Goal: Task Accomplishment & Management: Use online tool/utility

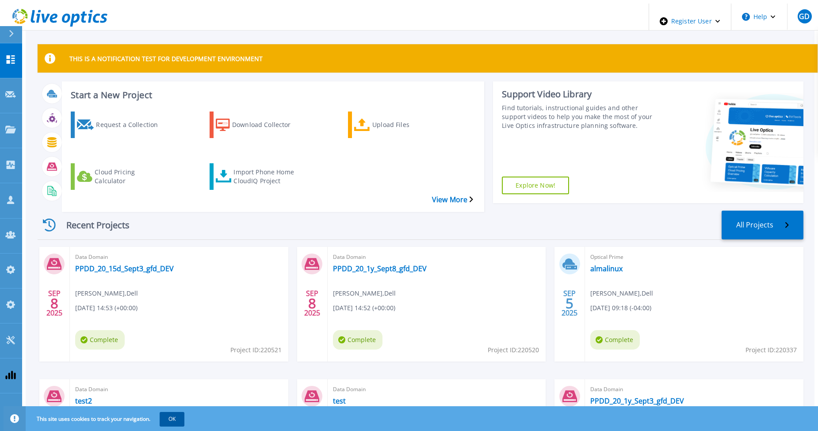
click at [172, 418] on button "OK" at bounding box center [172, 419] width 25 height 14
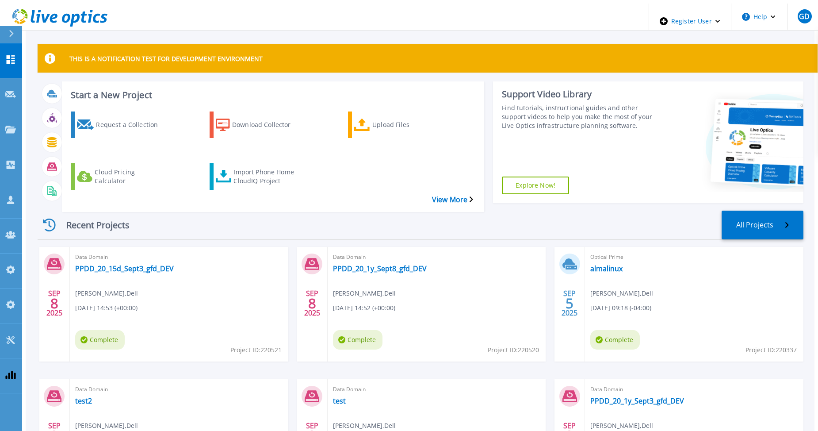
click at [175, 210] on div "Recent Projects All Projects" at bounding box center [421, 224] width 766 height 29
click at [246, 165] on div "Import Phone Home CloudIQ Project" at bounding box center [268, 176] width 71 height 22
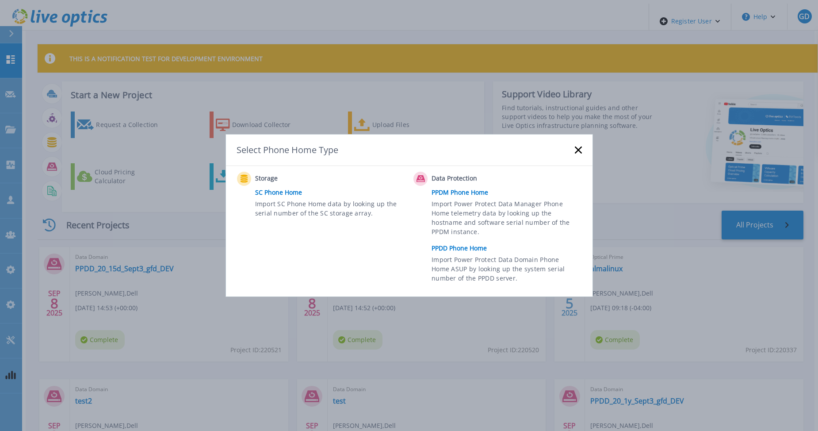
click at [467, 248] on link "PPDD Phone Home" at bounding box center [508, 247] width 154 height 13
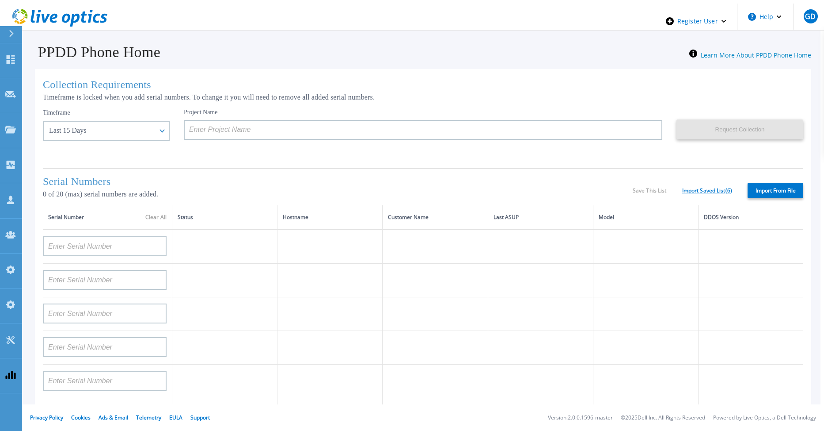
click at [701, 187] on link "Import Saved List ( 6 )" at bounding box center [708, 190] width 50 height 6
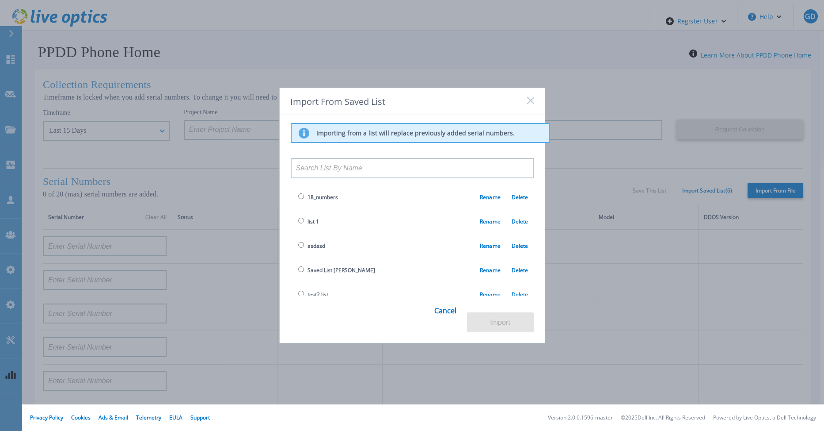
click at [300, 199] on input "radio" at bounding box center [301, 196] width 6 height 6
radio input "true"
click at [502, 323] on button "Import" at bounding box center [500, 322] width 67 height 20
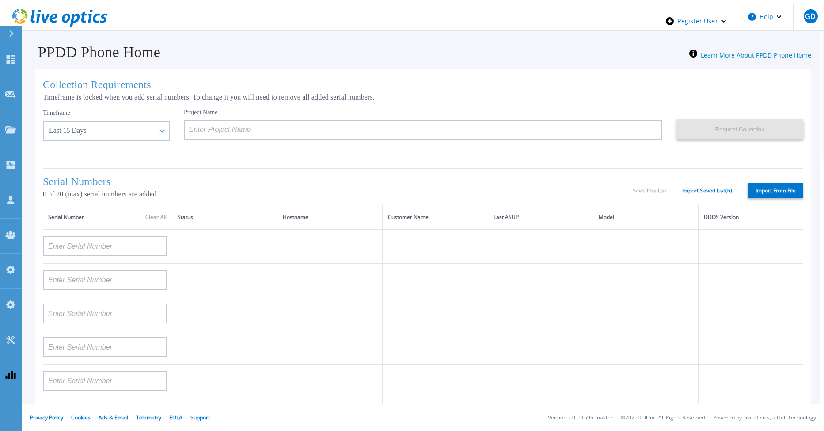
type input "APM00203000028"
type input "CRK00232305112"
type input "APM00212712895"
type input "APM00213409006"
type input "APM00212721943"
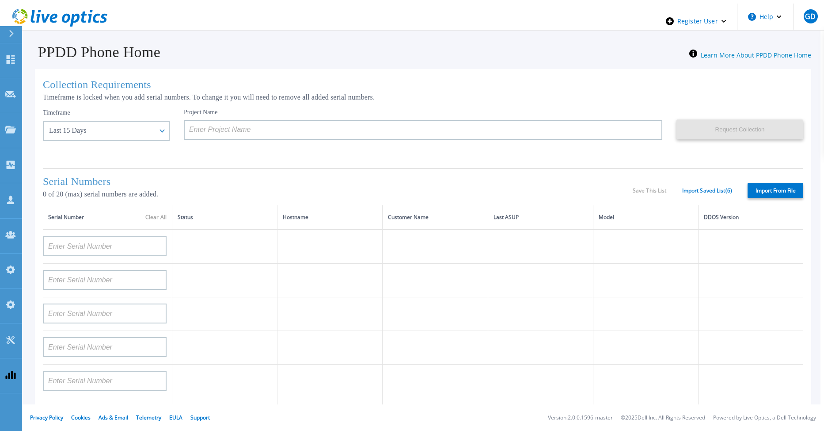
type input "APM00170403976"
type input "APM00211204803"
type input "APM00212804713"
type input "APM01203203022"
type input "APM00200212797"
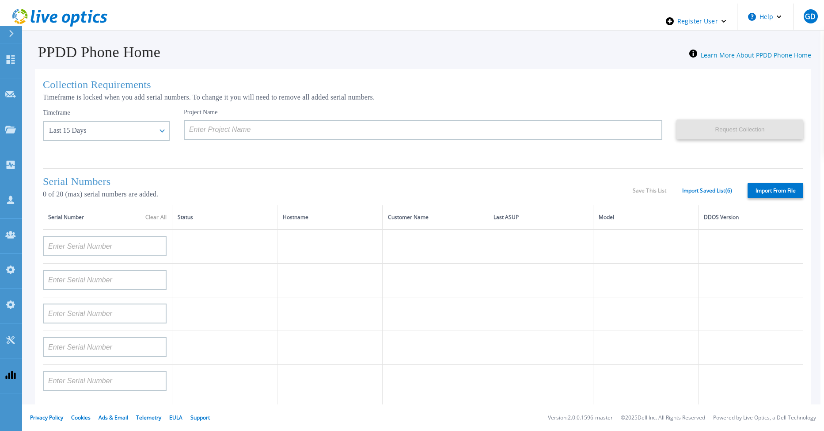
type input "APM00183922780"
type input "FNM00173740391"
type input "APX00221801390"
type input "APX00241704861"
type input "APM00201203066"
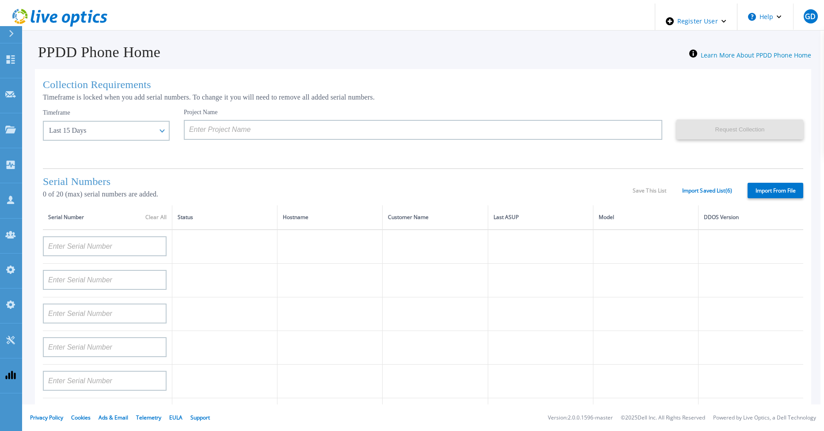
type input "TF3J4180100179"
type input "APM00212712897"
type input "APM00211507774"
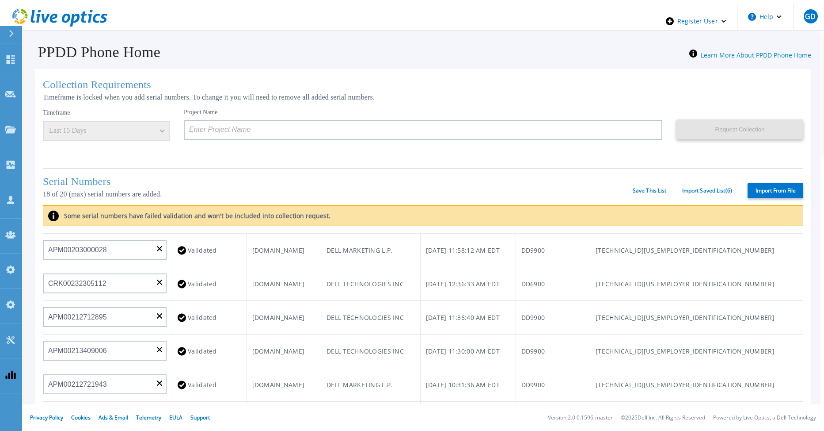
scroll to position [0, 0]
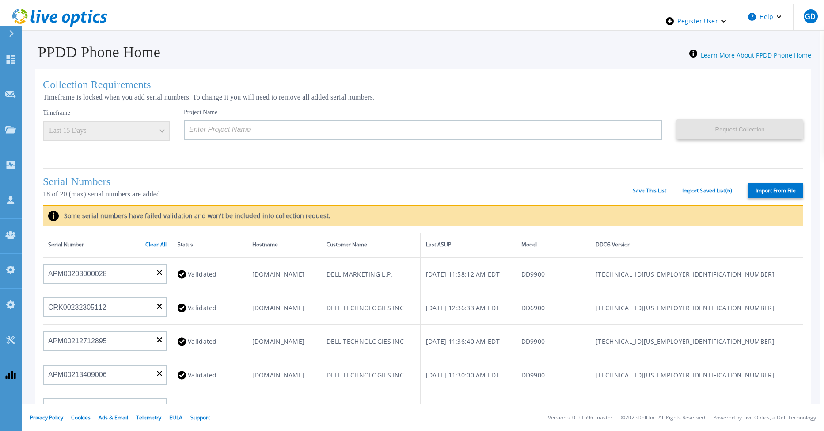
click at [707, 189] on link "Import Saved List ( 6 )" at bounding box center [708, 190] width 50 height 6
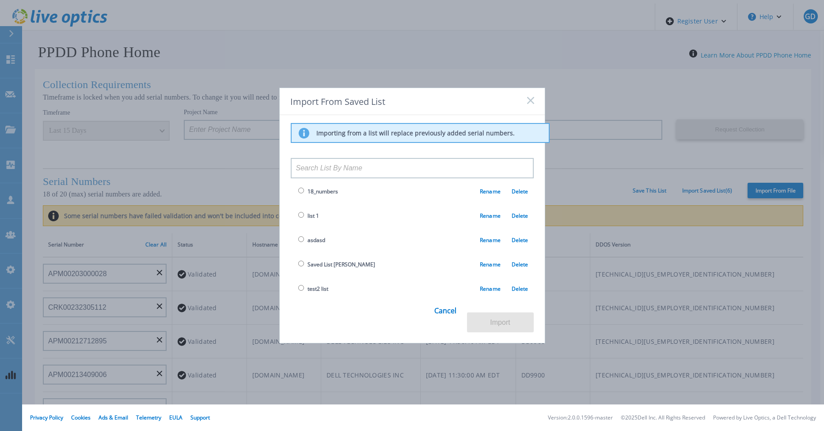
scroll to position [0, 0]
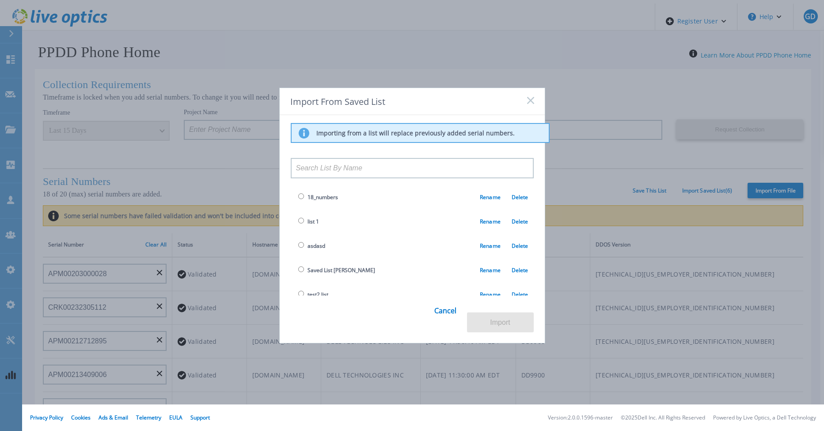
click at [299, 198] on input "radio" at bounding box center [301, 196] width 6 height 6
radio input "true"
click at [300, 222] on input "radio" at bounding box center [301, 220] width 6 height 6
radio input "true"
click at [498, 320] on button "Import" at bounding box center [500, 322] width 67 height 20
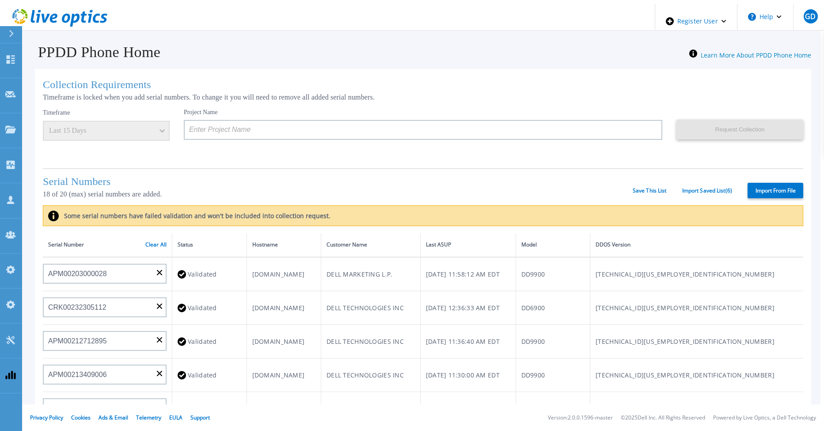
type input "APM00203000028"
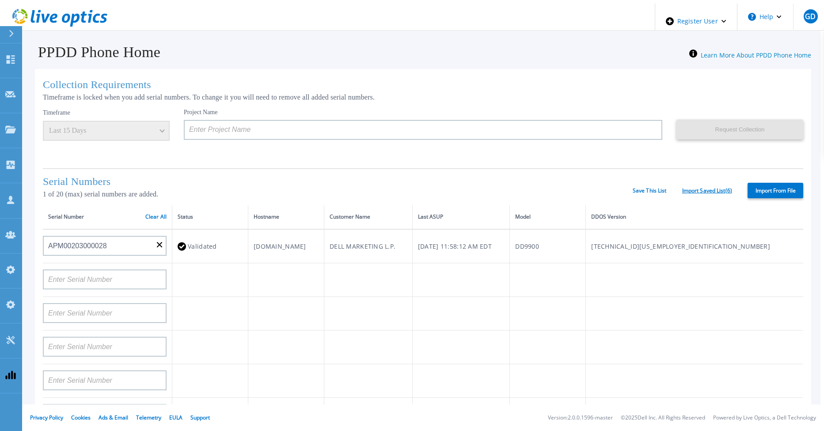
click at [697, 190] on link "Import Saved List ( 6 )" at bounding box center [708, 190] width 50 height 6
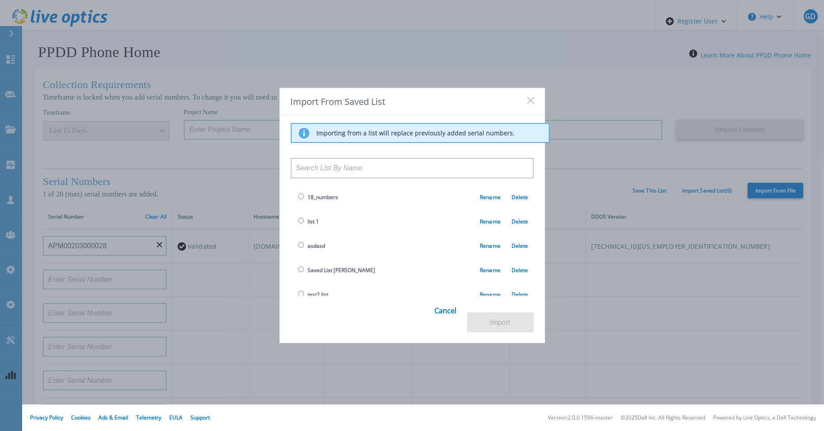
click at [299, 221] on input "radio" at bounding box center [301, 220] width 6 height 6
radio input "true"
click at [514, 221] on link "Delete" at bounding box center [515, 221] width 28 height 8
click at [298, 271] on input "radio" at bounding box center [301, 269] width 6 height 6
radio input "true"
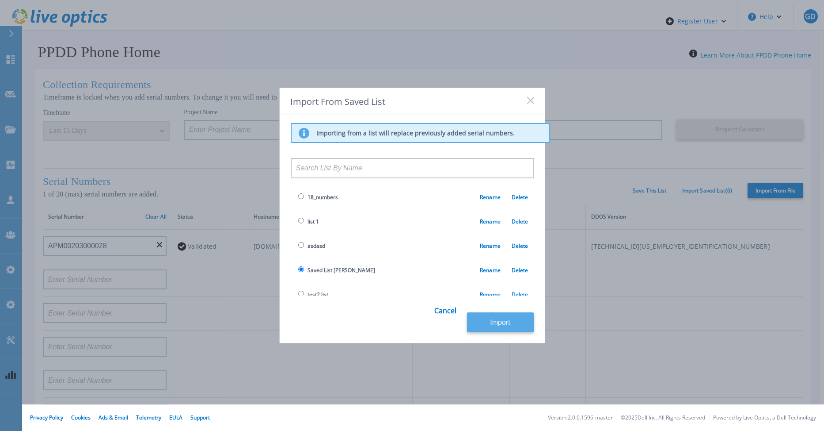
click at [513, 323] on button "Import" at bounding box center [500, 322] width 67 height 20
type input "APM00203219153"
type input "APM00203315285"
type input "TF3J4180100097"
type input "DE700221908482"
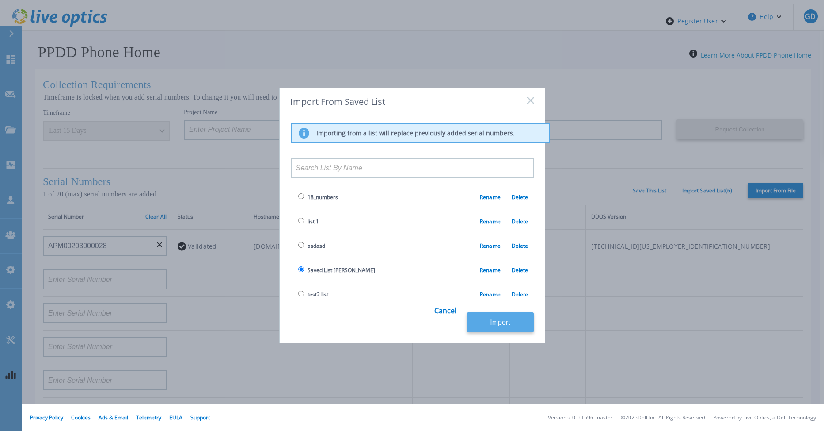
type input "DE404211748719"
type input "APM00212501209"
type input "APM00182206449"
type input "APM00170431239"
type input "APM00212308018"
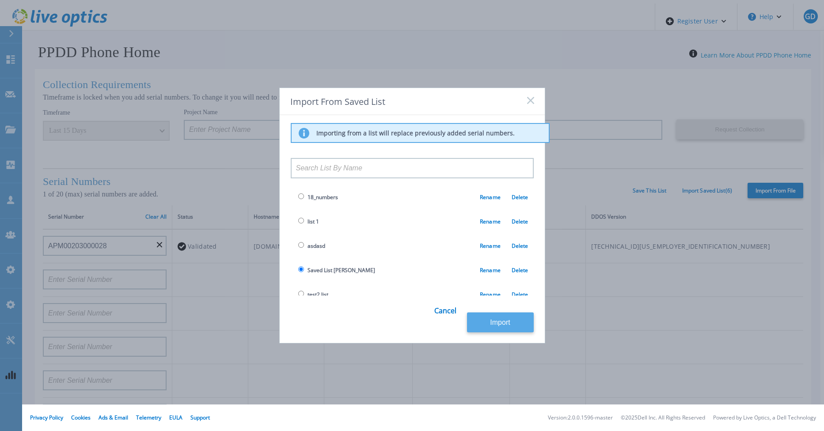
type input "APM00212804709"
type input "APM00202011675"
type input "APX00230405530"
type input "CKM00183601082"
type input "FLA00152800104"
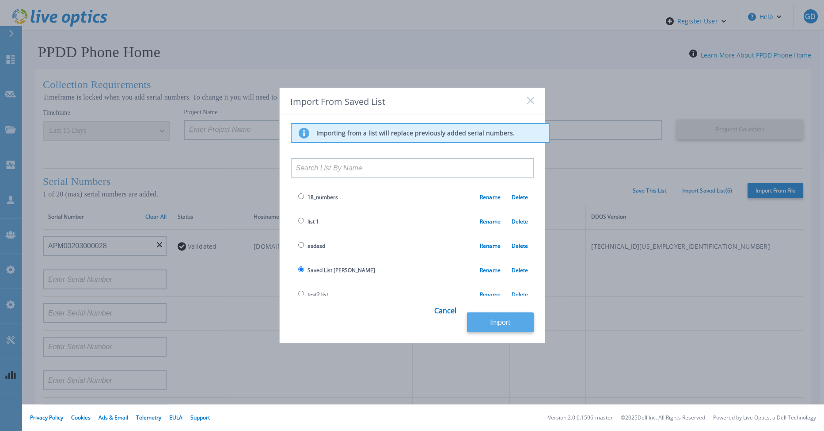
type input "APM00212722051"
type input "APM01155207023"
type input "APM00212307991"
type input "TF3J3180100047"
type input "APX00221800534"
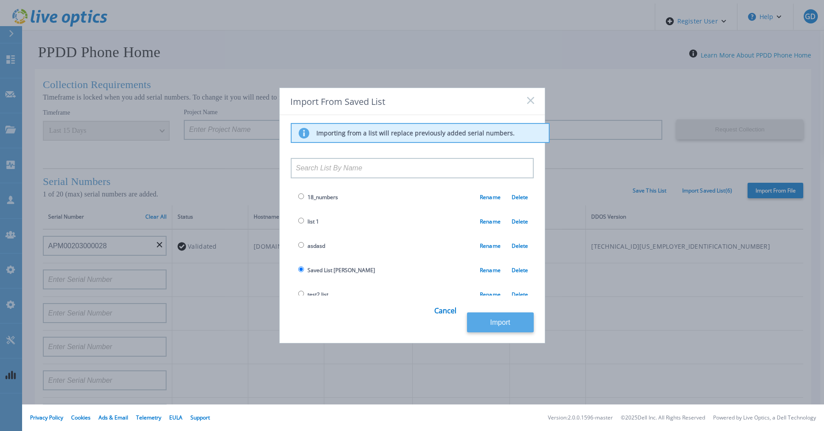
type input "APX00231205151"
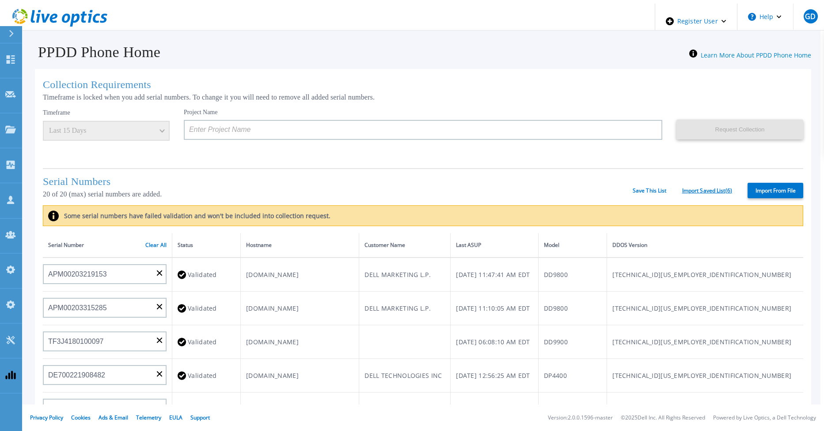
click at [689, 187] on link "Import Saved List ( 6 )" at bounding box center [708, 190] width 50 height 6
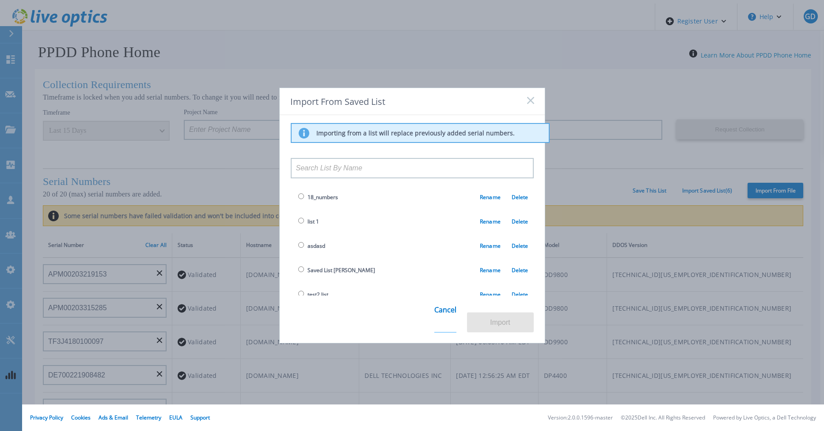
click at [443, 317] on link "Cancel" at bounding box center [446, 315] width 22 height 34
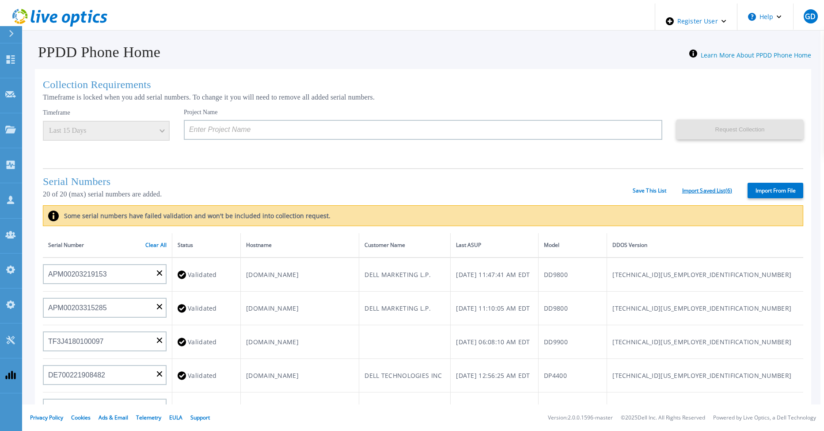
click at [714, 188] on link "Import Saved List ( 6 )" at bounding box center [708, 190] width 50 height 6
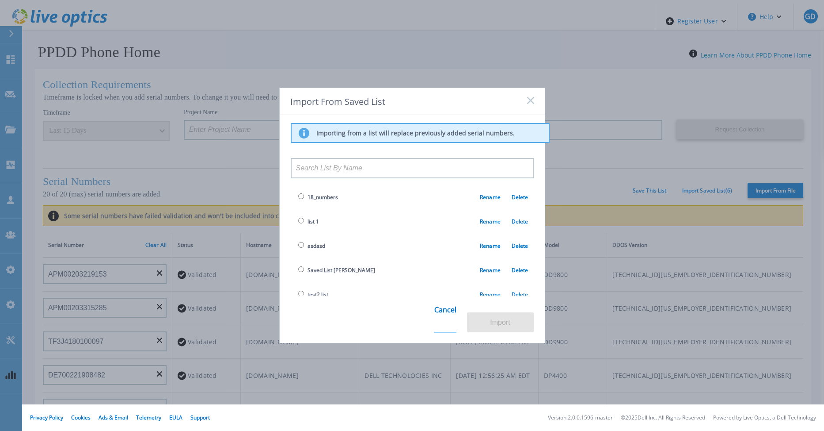
drag, startPoint x: 446, startPoint y: 317, endPoint x: 451, endPoint y: 323, distance: 8.5
click at [446, 317] on link "Cancel" at bounding box center [446, 315] width 22 height 34
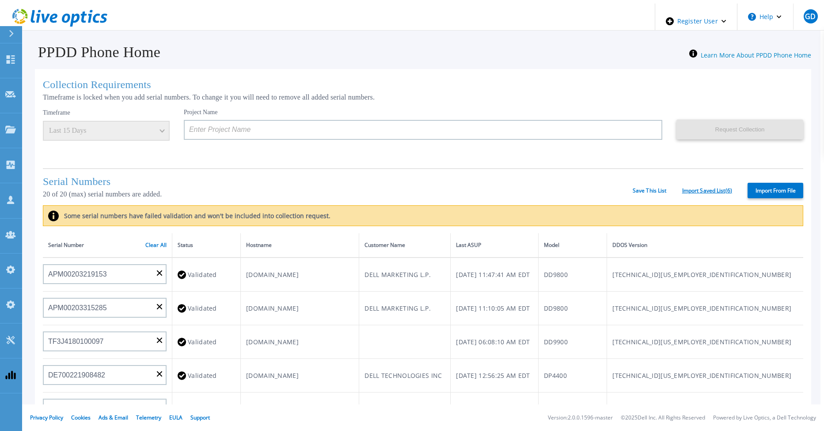
click at [697, 187] on link "Import Saved List ( 6 )" at bounding box center [708, 190] width 50 height 6
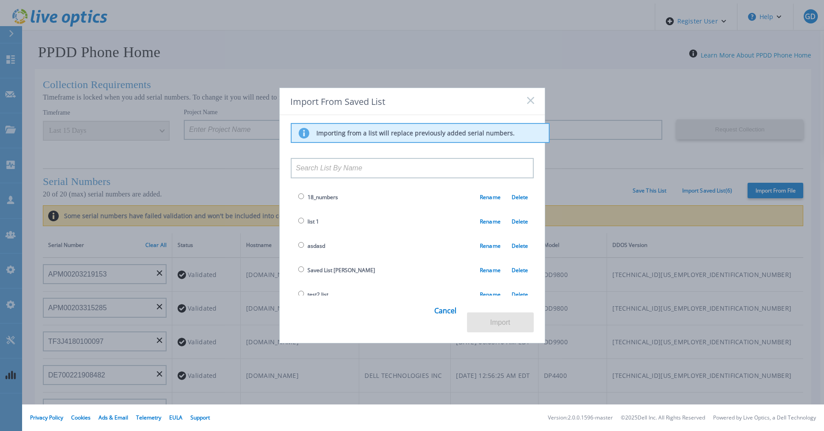
click at [530, 104] on icon at bounding box center [530, 100] width 7 height 7
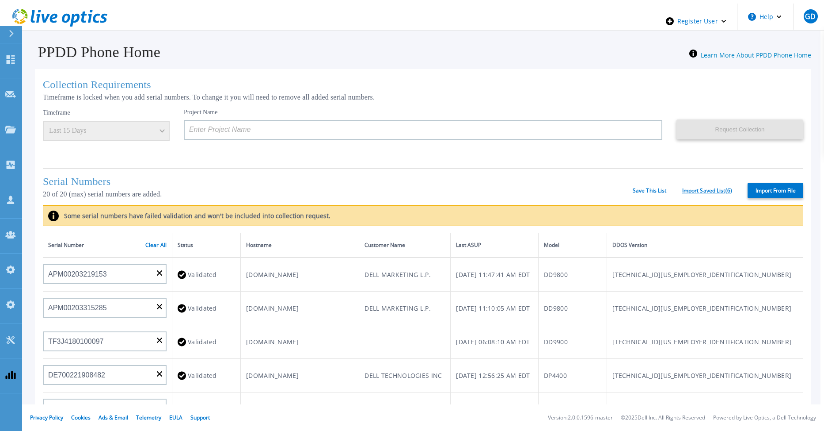
click at [696, 187] on link "Import Saved List ( 6 )" at bounding box center [708, 190] width 50 height 6
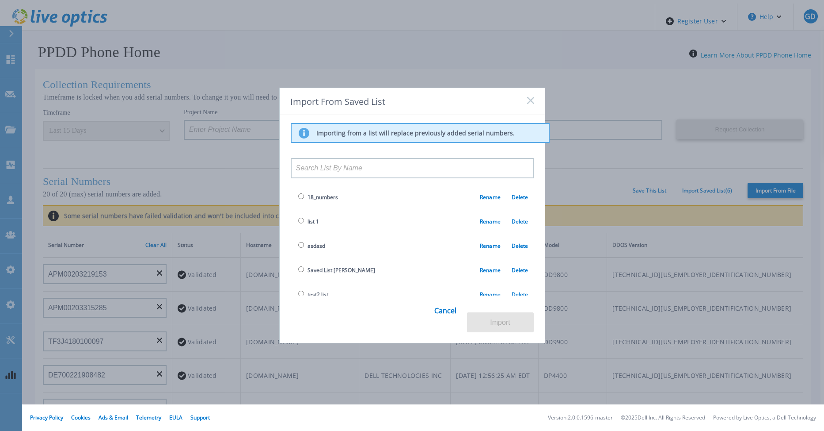
click at [528, 103] on icon at bounding box center [530, 100] width 7 height 7
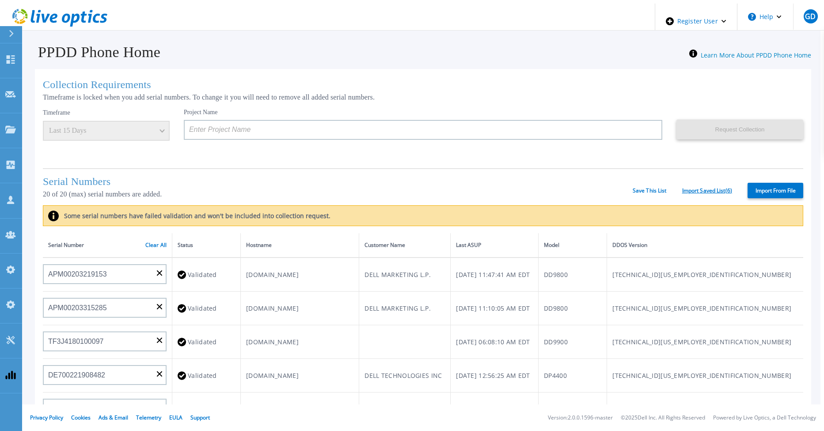
click at [694, 188] on link "Import Saved List ( 6 )" at bounding box center [708, 190] width 50 height 6
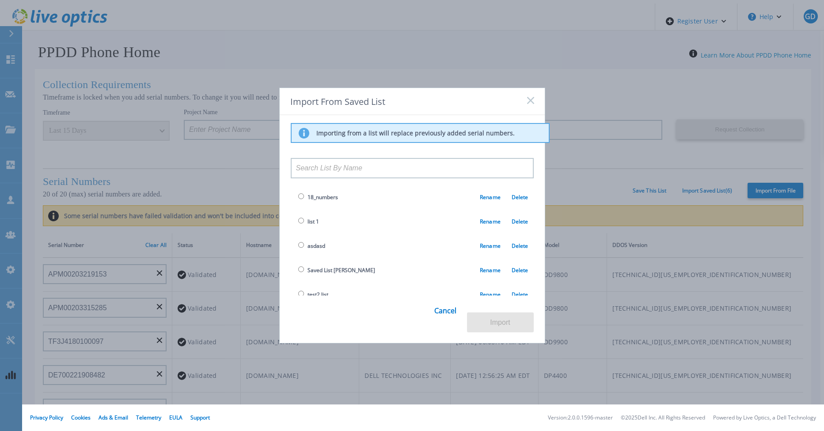
click at [534, 104] on rect at bounding box center [531, 100] width 8 height 8
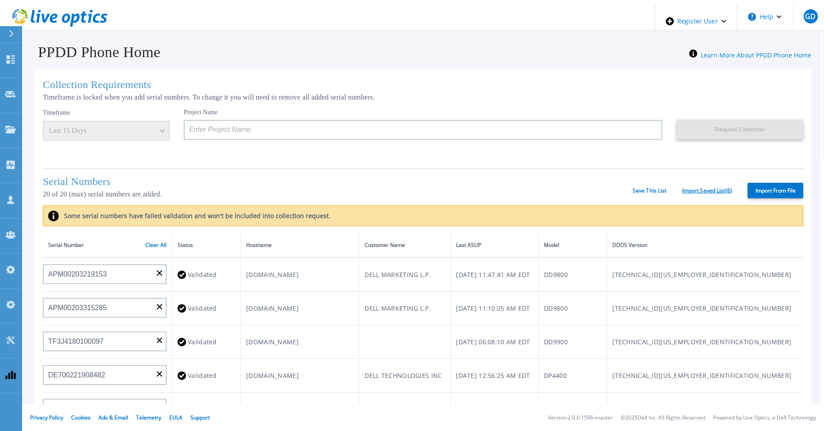
click at [698, 187] on link "Import Saved List ( 6 )" at bounding box center [708, 190] width 50 height 6
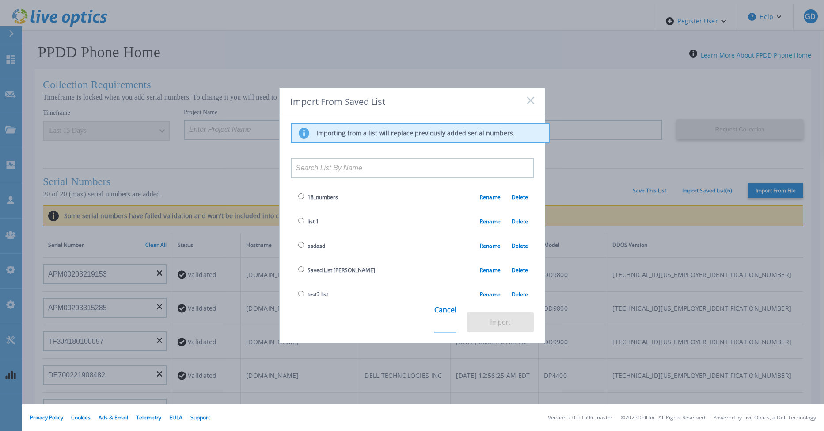
click at [445, 321] on link "Cancel" at bounding box center [446, 315] width 22 height 34
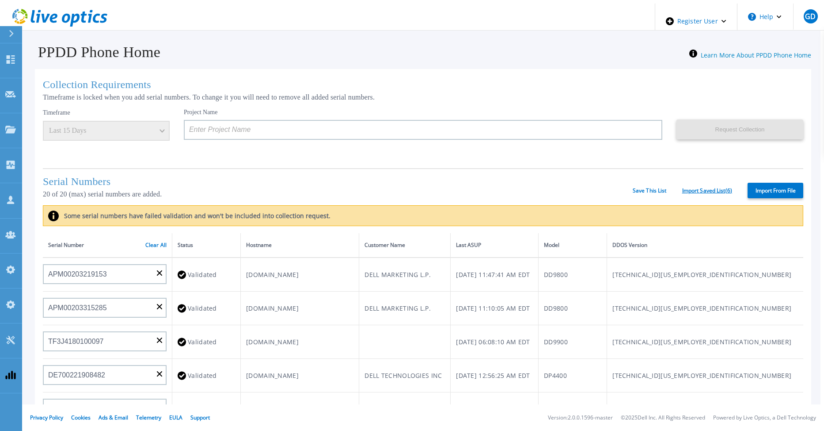
click at [691, 188] on link "Import Saved List ( 6 )" at bounding box center [708, 190] width 50 height 6
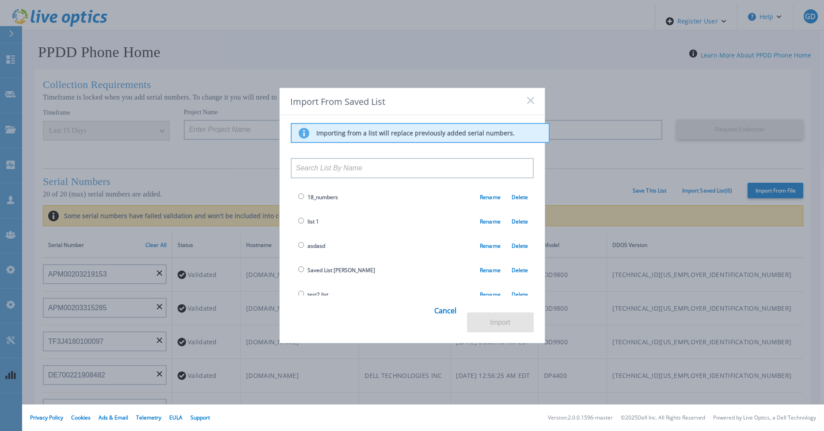
click at [530, 104] on icon at bounding box center [530, 100] width 7 height 7
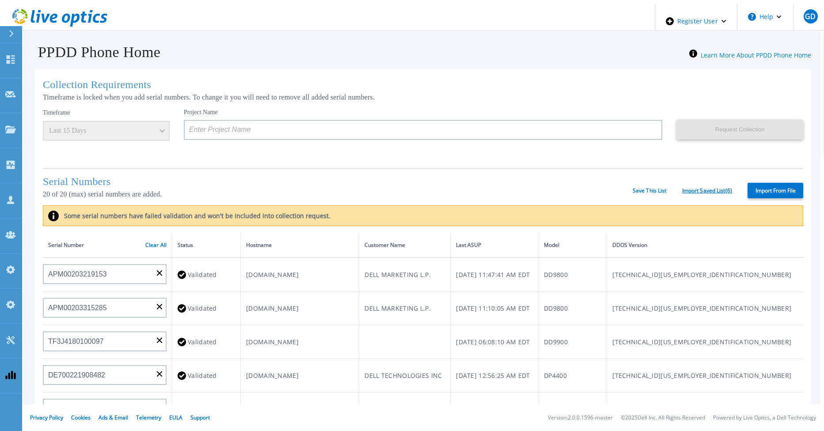
click at [699, 191] on link "Import Saved List ( 6 )" at bounding box center [708, 190] width 50 height 6
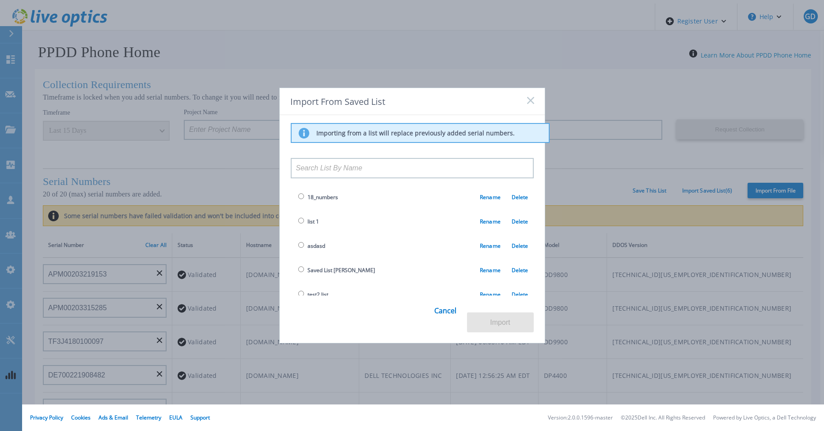
click at [531, 100] on icon at bounding box center [530, 100] width 7 height 7
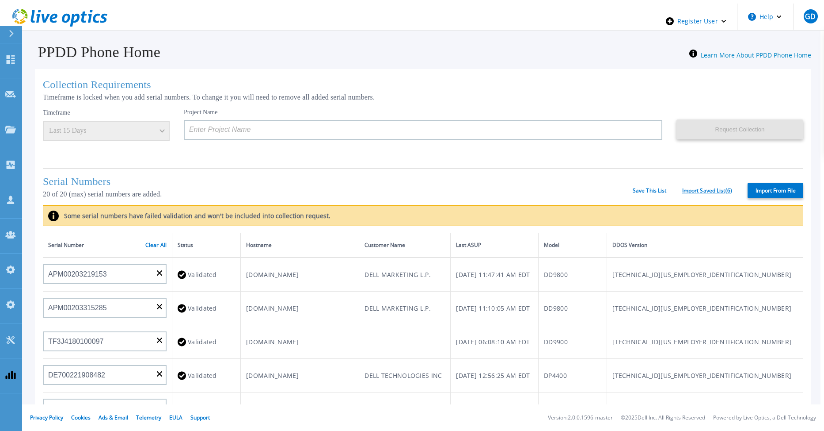
click at [695, 187] on link "Import Saved List ( 6 )" at bounding box center [708, 190] width 50 height 6
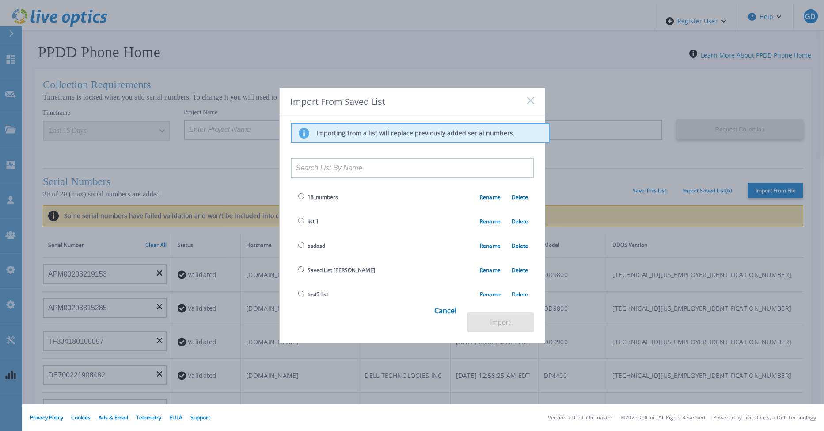
click at [298, 246] on input "radio" at bounding box center [301, 245] width 6 height 6
radio input "true"
click at [298, 246] on input "radio" at bounding box center [301, 245] width 6 height 6
click at [302, 221] on input "radio" at bounding box center [301, 220] width 6 height 6
radio input "true"
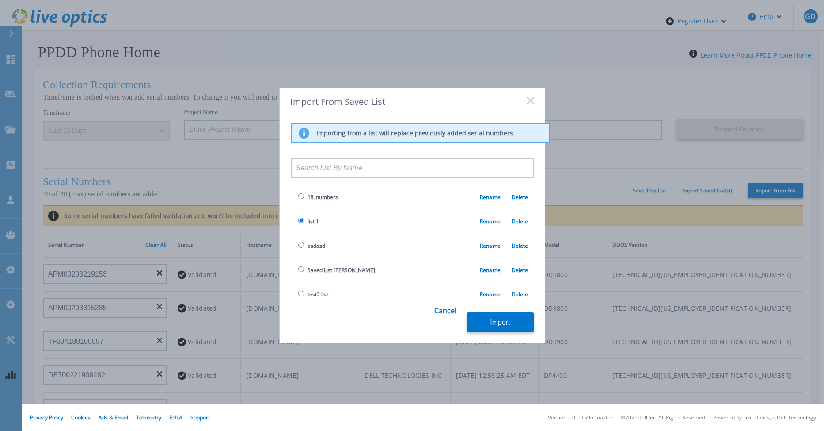
click at [301, 199] on input "radio" at bounding box center [301, 196] width 6 height 6
radio input "true"
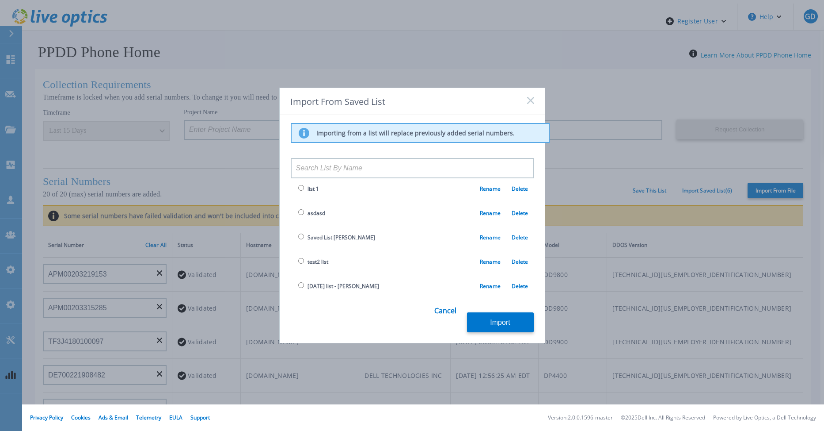
click at [530, 100] on icon at bounding box center [530, 100] width 7 height 7
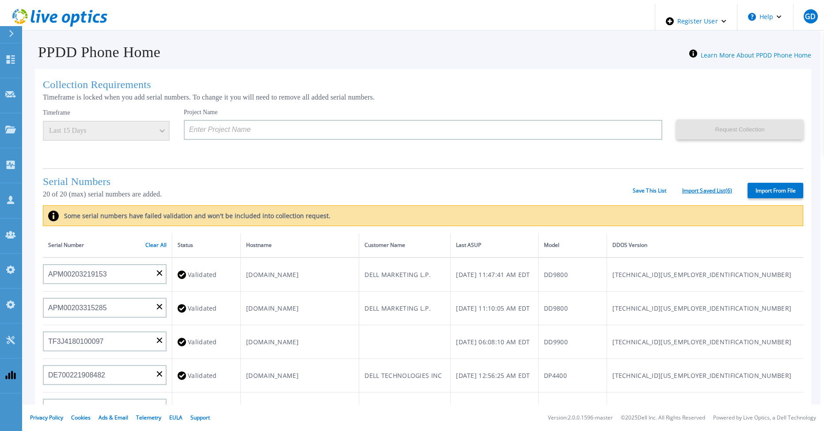
click at [723, 187] on link "Import Saved List ( 6 )" at bounding box center [708, 190] width 50 height 6
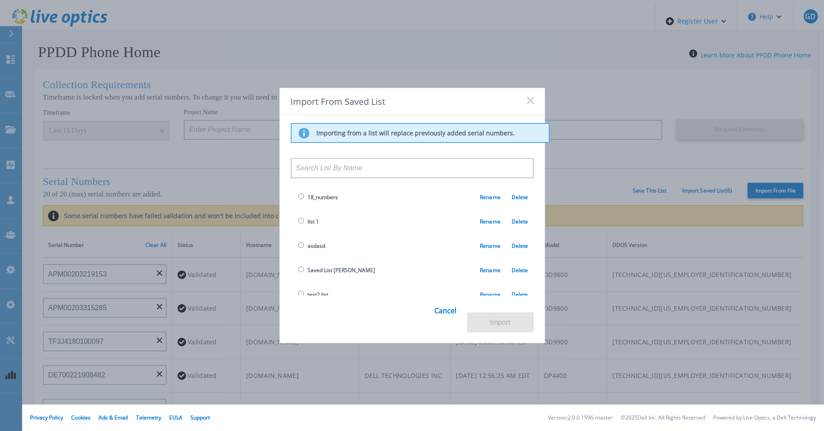
click at [299, 248] on input "radio" at bounding box center [301, 245] width 6 height 6
radio input "true"
click at [447, 317] on link "Cancel" at bounding box center [446, 315] width 22 height 34
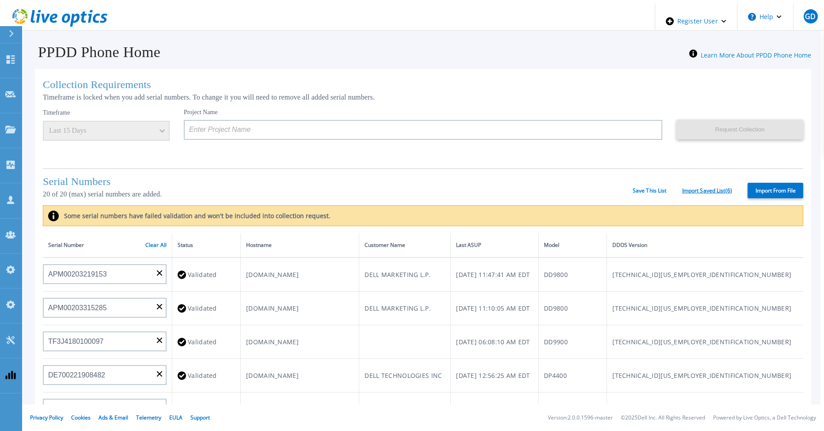
click at [702, 187] on link "Import Saved List ( 6 )" at bounding box center [708, 190] width 50 height 6
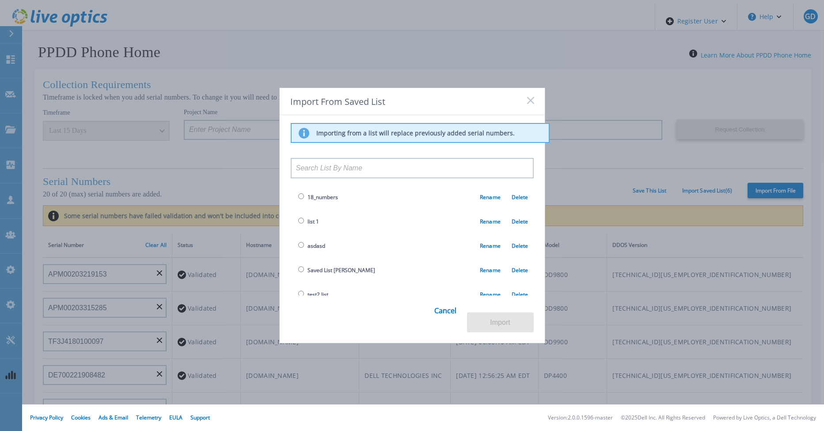
click at [533, 101] on icon at bounding box center [530, 100] width 7 height 7
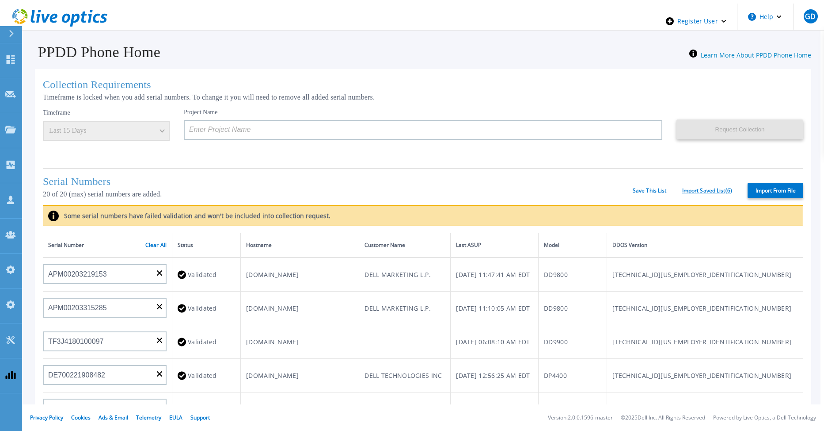
click at [696, 188] on link "Import Saved List ( 6 )" at bounding box center [708, 190] width 50 height 6
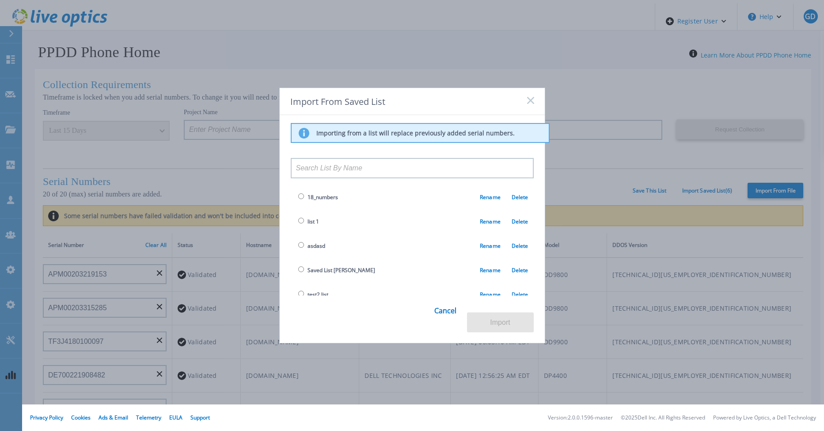
click at [532, 101] on rect at bounding box center [531, 100] width 8 height 8
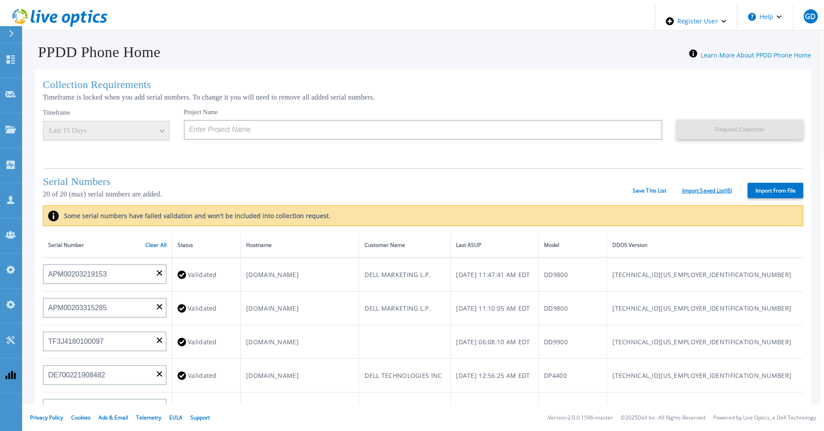
click at [693, 187] on link "Import Saved List ( 6 )" at bounding box center [708, 190] width 50 height 6
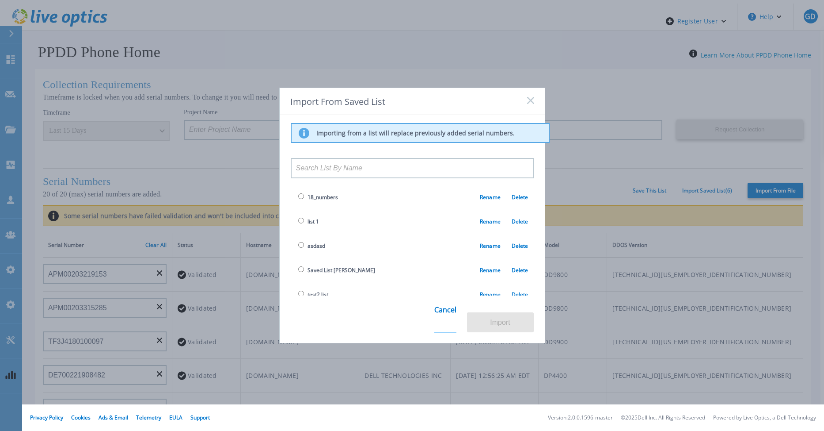
click at [448, 318] on link "Cancel" at bounding box center [446, 315] width 22 height 34
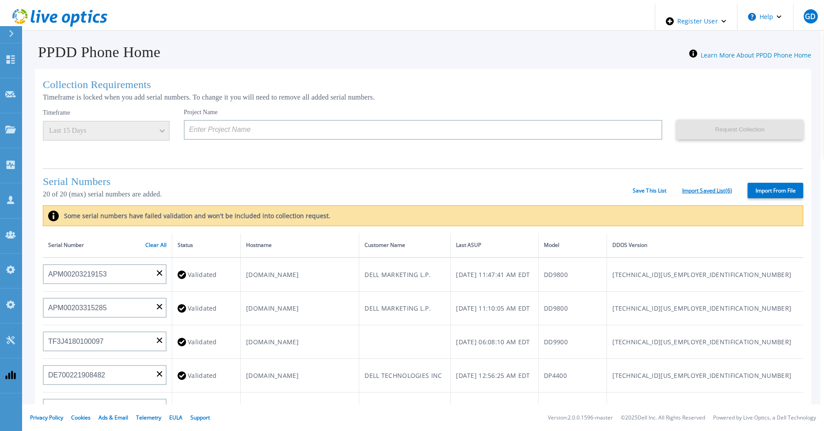
click at [696, 187] on link "Import Saved List ( 6 )" at bounding box center [708, 190] width 50 height 6
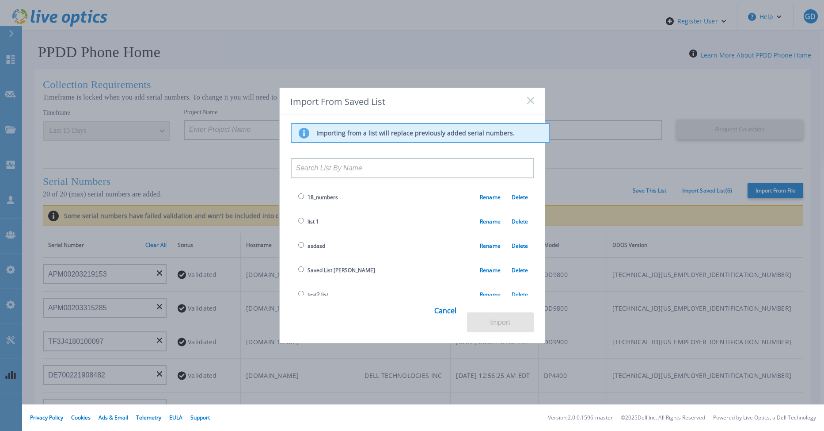
click at [300, 245] on input "radio" at bounding box center [301, 245] width 6 height 6
radio input "true"
click at [502, 318] on button "Import" at bounding box center [500, 322] width 67 height 20
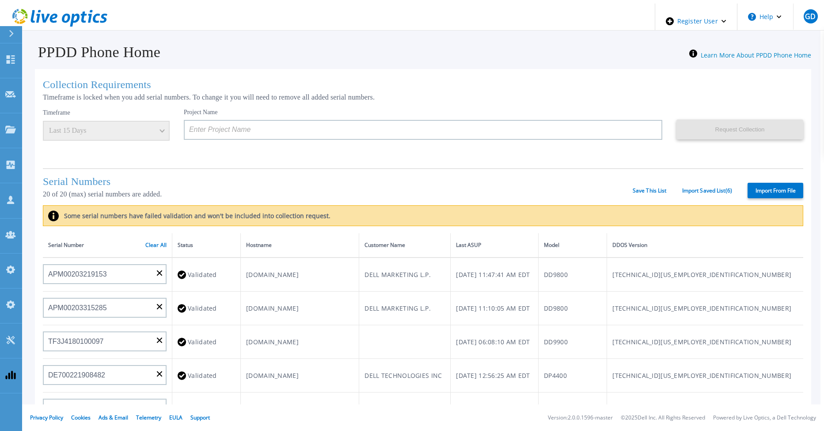
type input "APM00203000028"
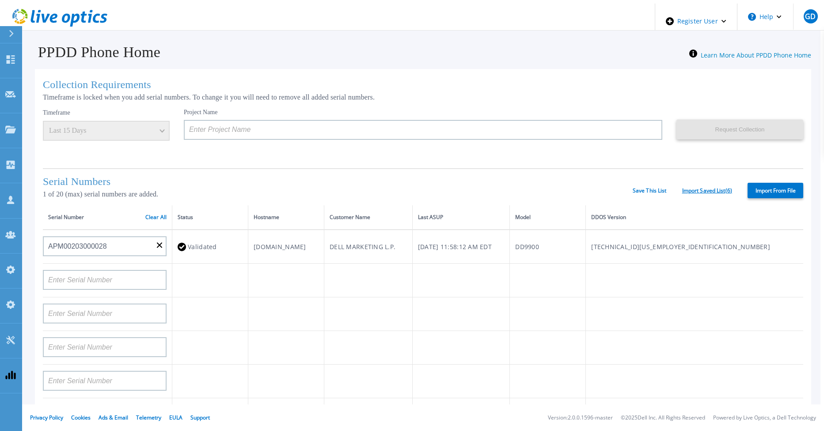
click at [687, 189] on link "Import Saved List ( 6 )" at bounding box center [708, 190] width 50 height 6
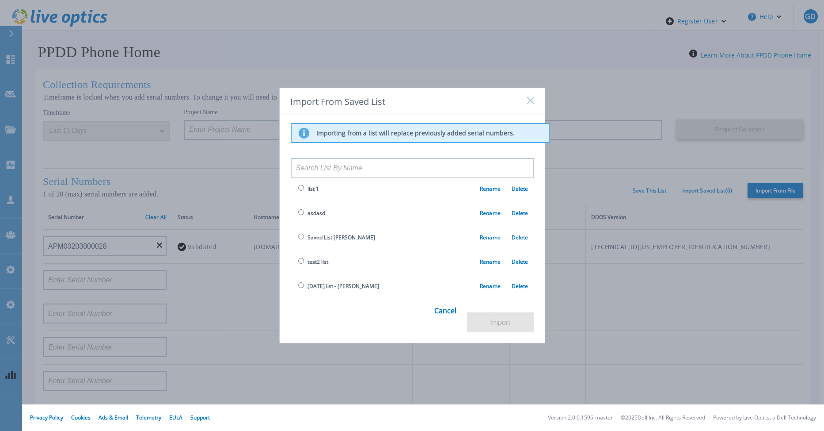
click at [301, 262] on input "radio" at bounding box center [301, 261] width 6 height 6
radio input "true"
click at [484, 319] on button "Import" at bounding box center [500, 322] width 67 height 20
type input "APM00203000028"
type input "CRK00232305112"
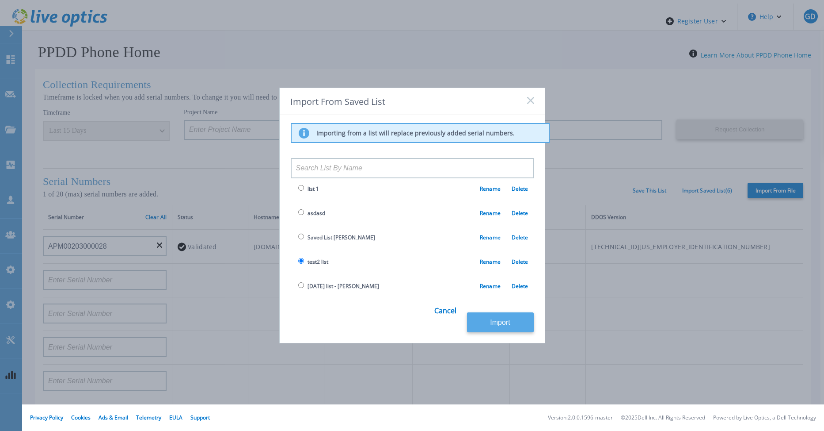
type input "APM00212712895"
type input "APM00213409006"
type input "APM00212721943"
type input "APM00170403976"
type input "APM00211204803"
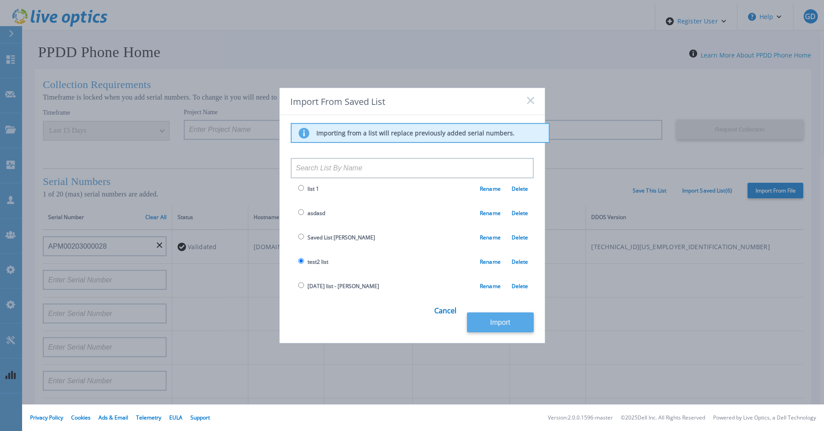
type input "APM00212804713"
type input "APM00223613667"
type input "APM01203203022"
type input "APM00200212797"
type input "APM00183922780"
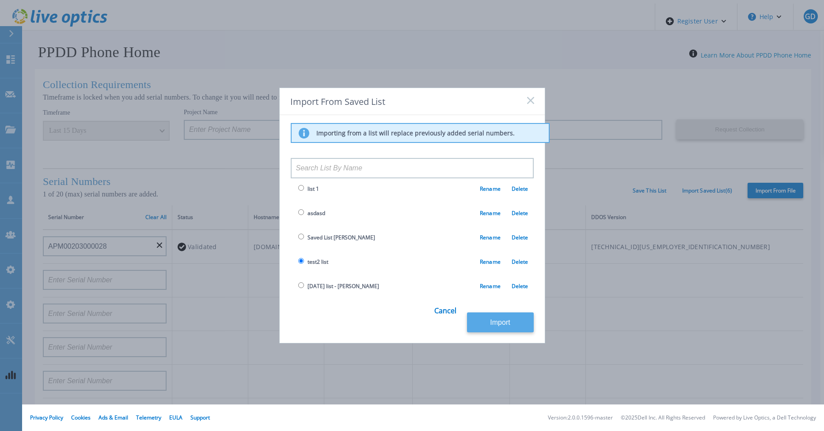
type input "FNM00173740391"
type input "APX00221801390"
type input "BJJYF351918300"
type input "APX00241704861"
type input "APM00201203066"
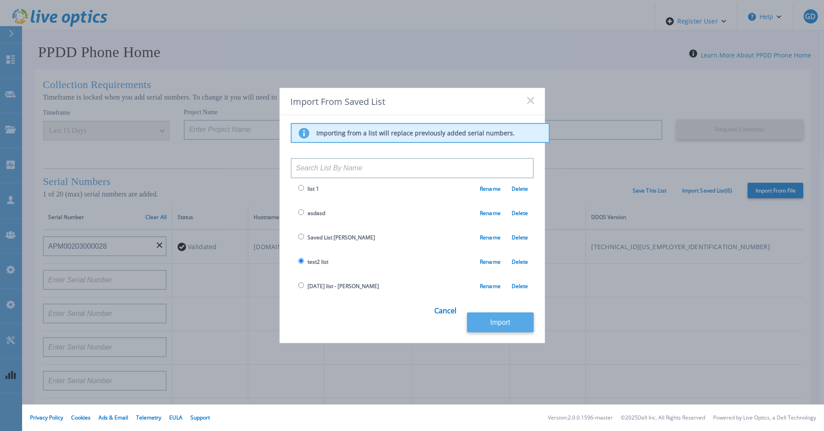
type input "TF3J4180100179"
type input "APM00212712897"
type input "APM00211507774"
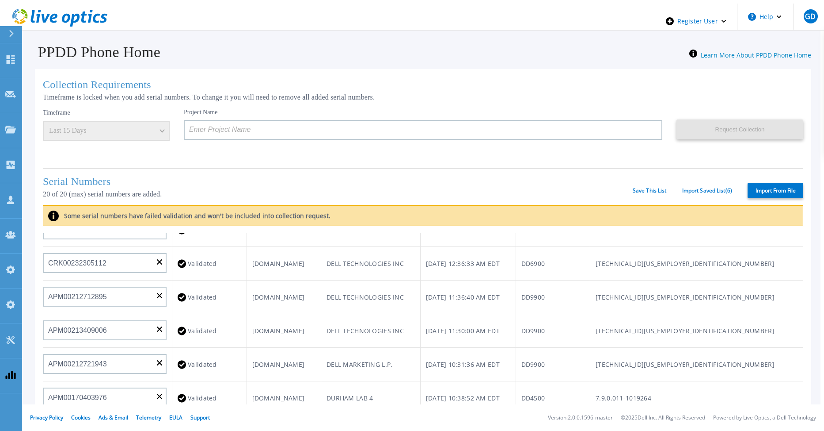
scroll to position [0, 0]
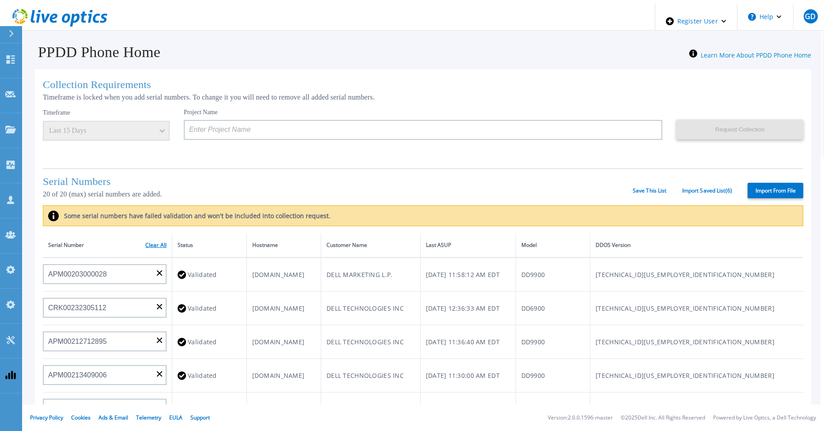
click at [147, 242] on link "Clear All" at bounding box center [155, 245] width 21 height 6
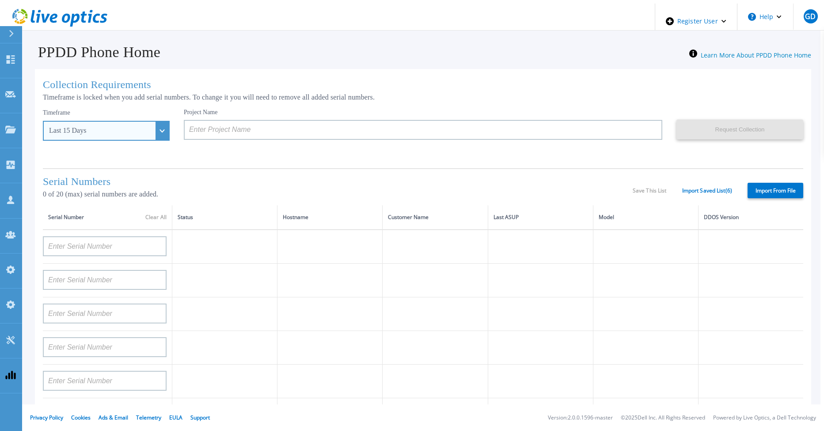
click at [147, 134] on div "Last 15 Days" at bounding box center [106, 131] width 127 height 20
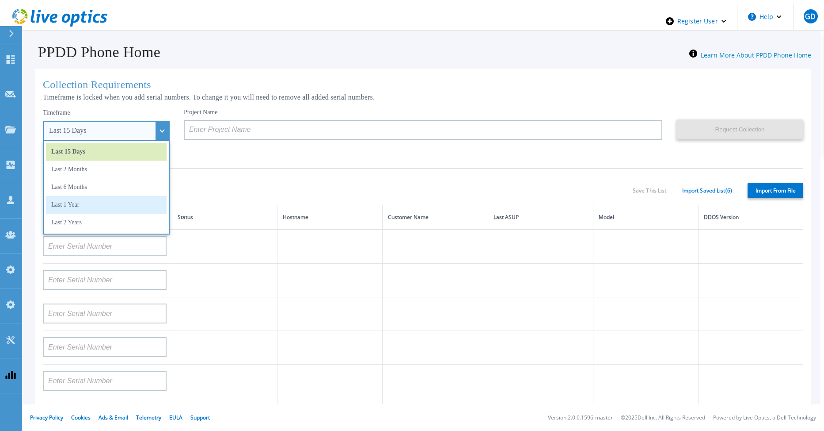
click at [114, 206] on li "Last 1 Year" at bounding box center [106, 205] width 121 height 18
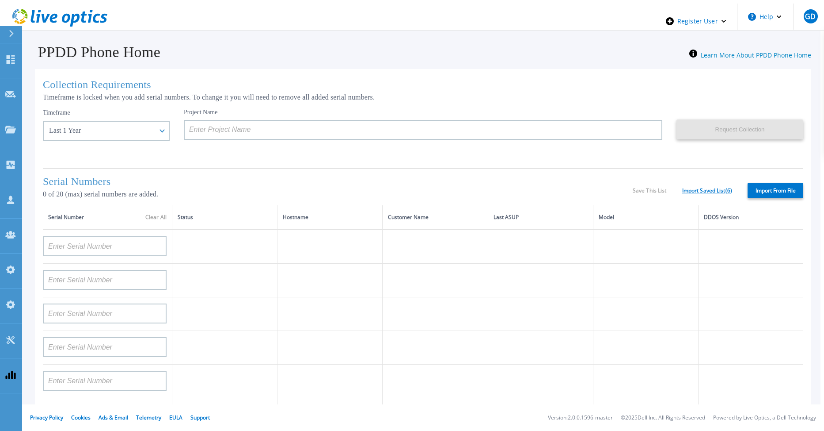
click at [706, 187] on link "Import Saved List ( 6 )" at bounding box center [708, 190] width 50 height 6
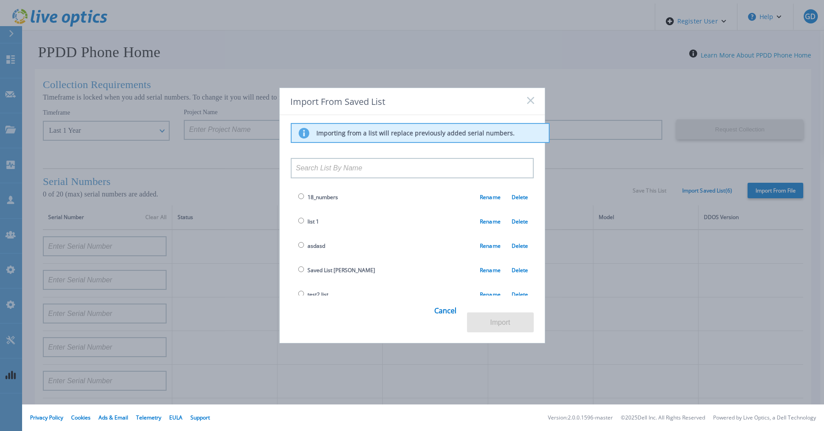
click at [298, 199] on input "radio" at bounding box center [301, 196] width 6 height 6
radio input "true"
click at [510, 319] on button "Import" at bounding box center [500, 322] width 67 height 20
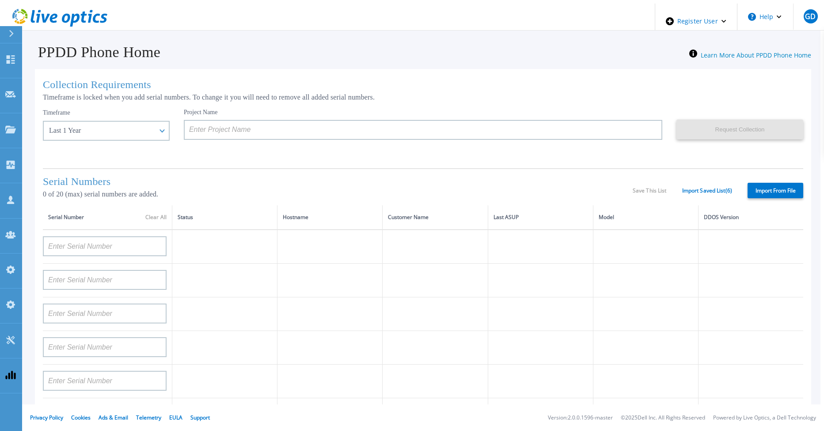
type input "APM00203000028"
type input "CRK00232305112"
type input "APM00212712895"
type input "APM00213409006"
type input "APM00212721943"
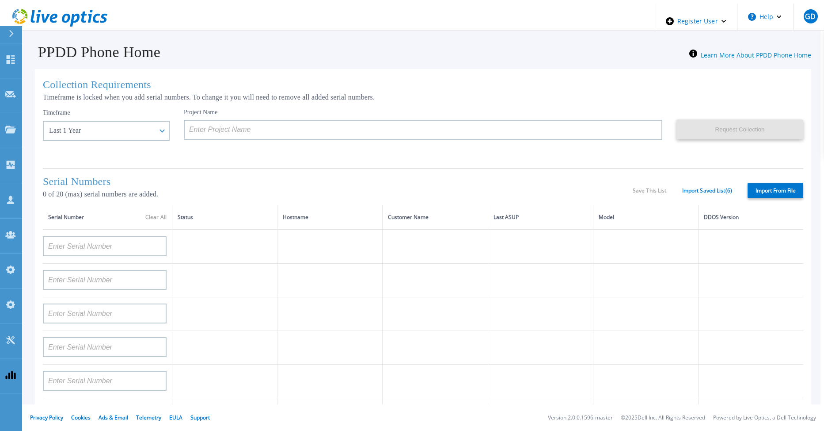
type input "APM00170403976"
type input "APM00211204803"
type input "APM00212804713"
type input "APM01203203022"
type input "APM00200212797"
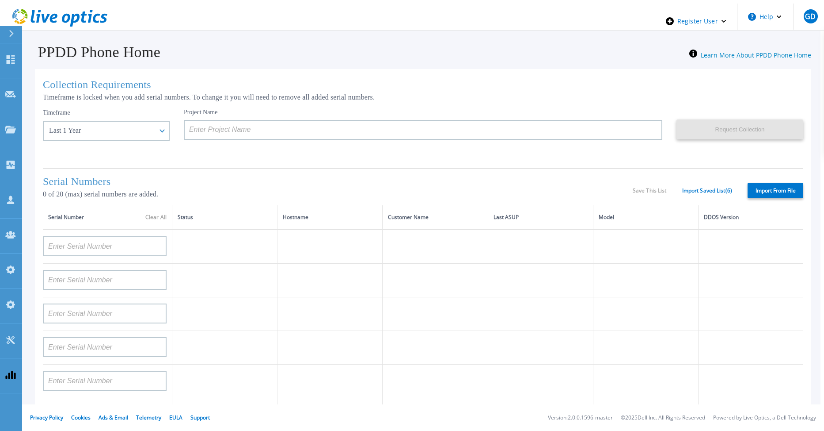
type input "APM00183922780"
type input "FNM00173740391"
type input "APX00221801390"
type input "APX00241704861"
type input "APM00201203066"
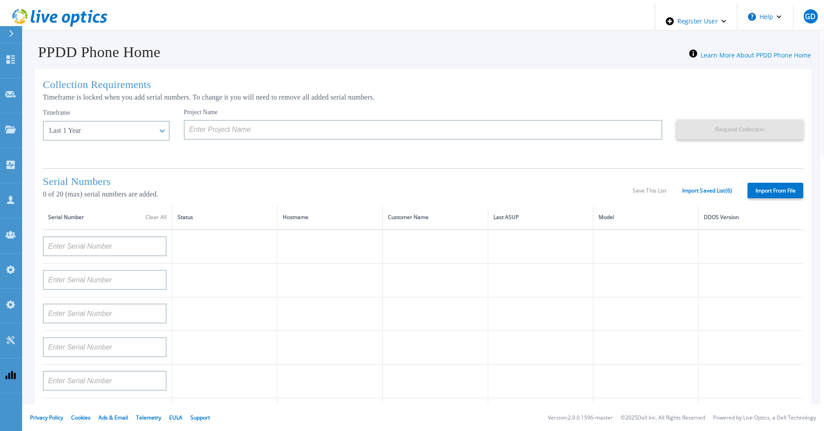
type input "TF3J4180100179"
type input "APM00212712897"
type input "APM00211507774"
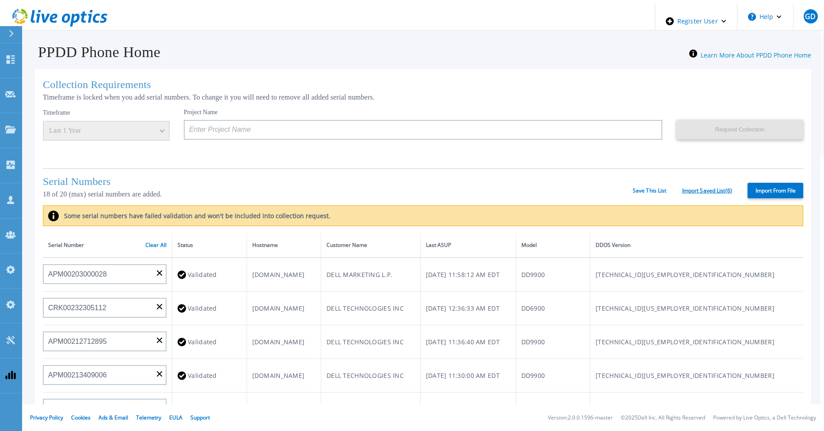
click at [688, 188] on link "Import Saved List ( 6 )" at bounding box center [708, 190] width 50 height 6
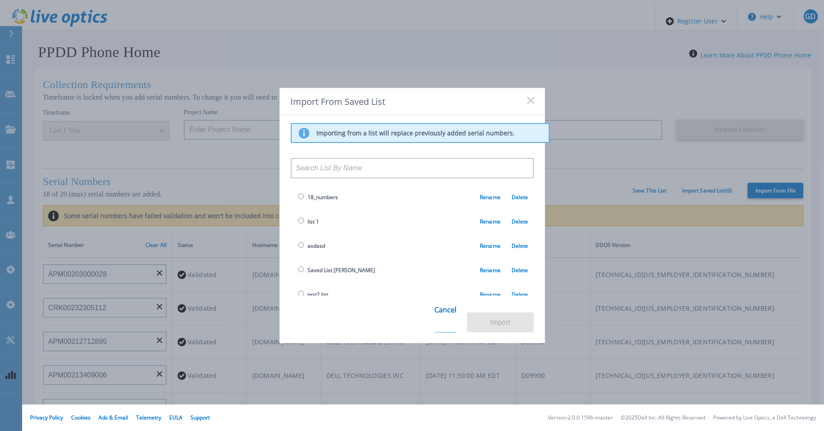
click at [447, 320] on link "Cancel" at bounding box center [446, 315] width 22 height 34
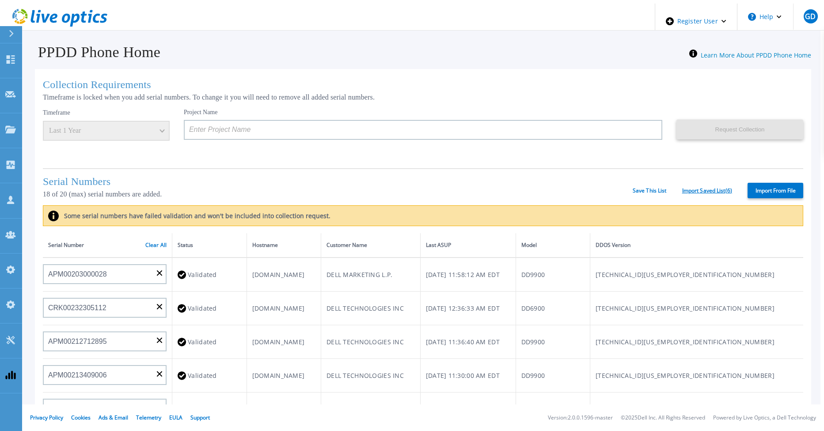
click at [687, 189] on link "Import Saved List ( 6 )" at bounding box center [708, 190] width 50 height 6
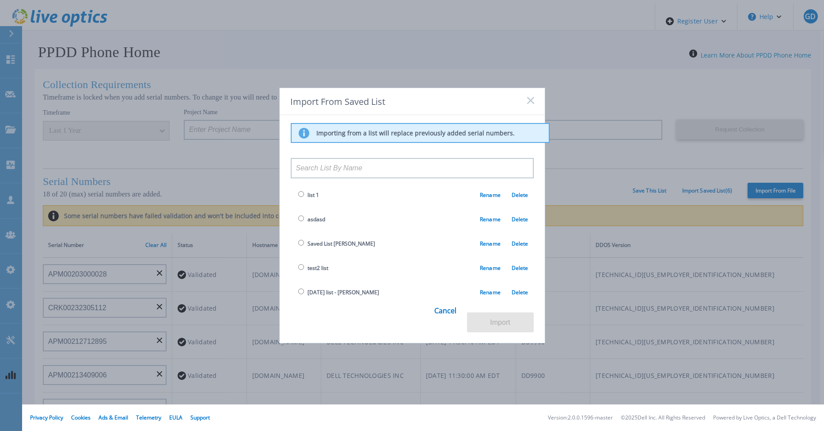
scroll to position [33, 0]
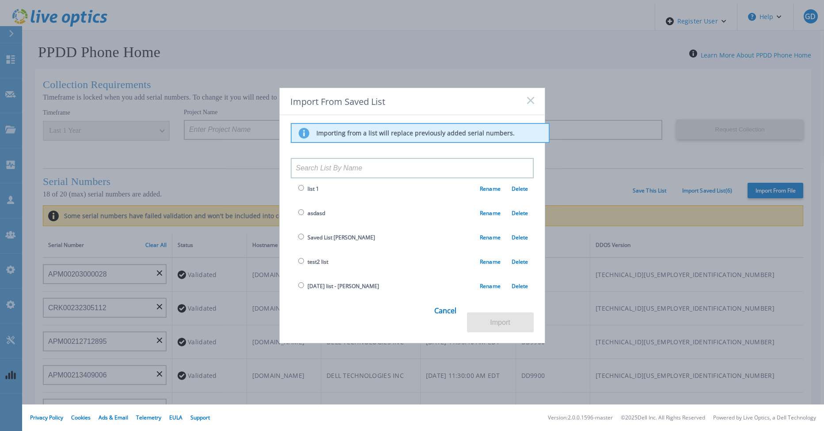
click at [300, 283] on input "radio" at bounding box center [301, 285] width 6 height 6
radio input "true"
click at [497, 318] on button "Import" at bounding box center [500, 322] width 67 height 20
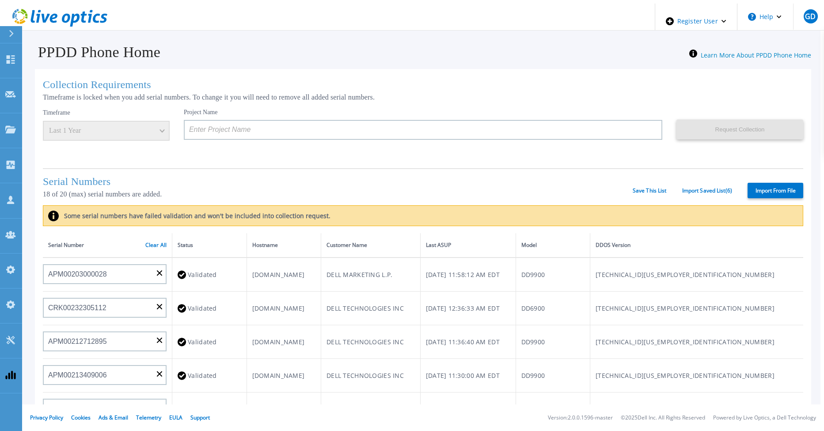
type input "APM00212517749"
type input "APM00181610916"
type input "APM00212610954"
type input "APM00192901991"
type input "DE600213145187"
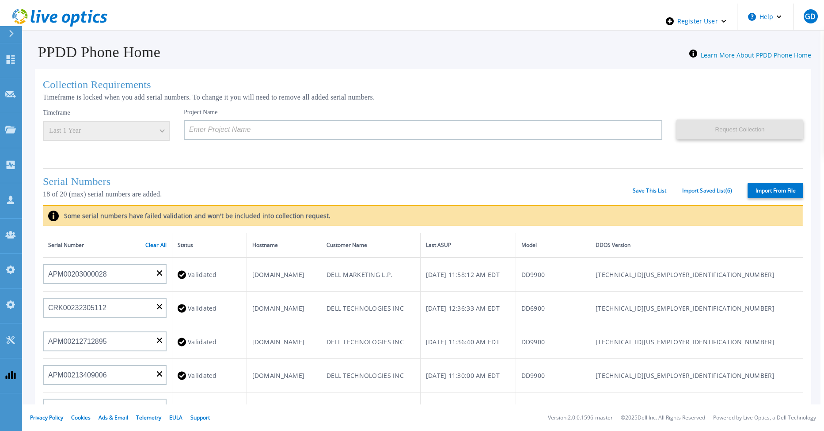
type input "CKM01210406364"
type input "AUDVMK7W3NDDSP"
type input "DE500212802673"
type input "APM00171414746"
type input "APM00133543104"
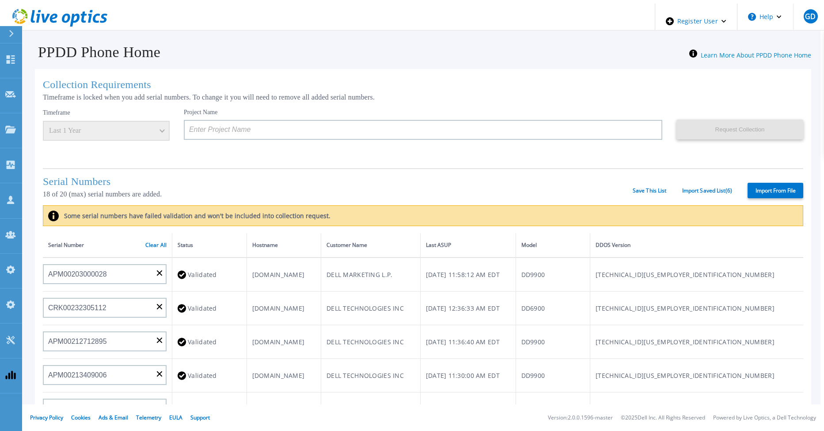
type input "APM00200337213"
type input "APM00160405864"
type input "APM00201200598"
type input "APM00172914280"
type input "APM00212721945"
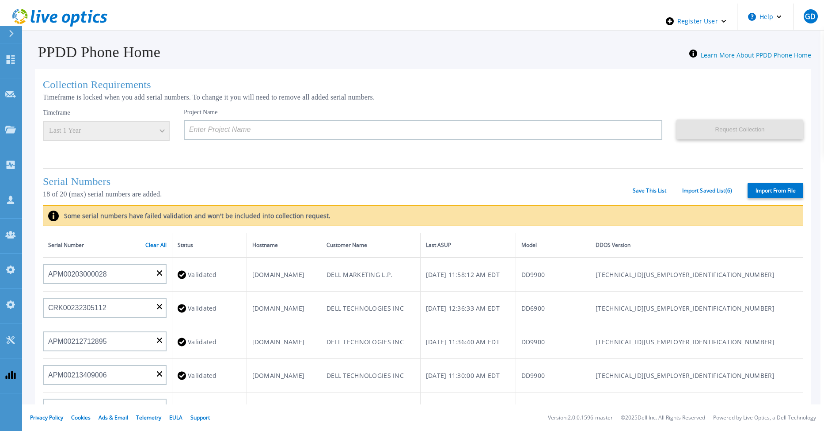
type input "CKM01203620338"
type input "APM00211506717"
type input "FLA95144400037"
type input "AUDVNWBR6EDS91"
type input "APM00182109758"
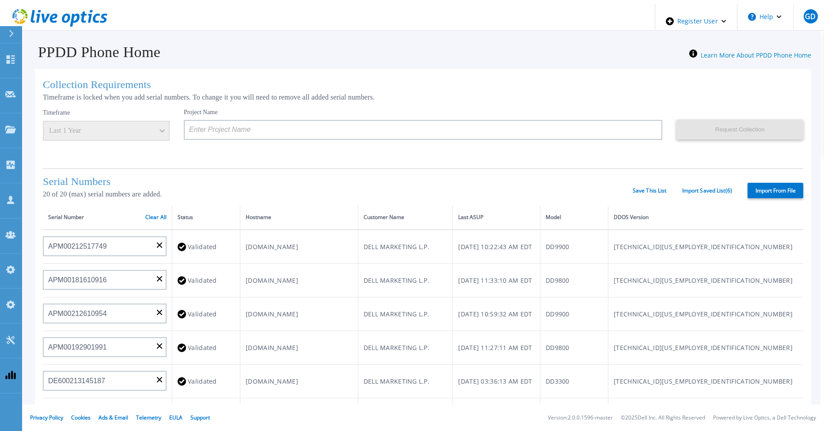
click at [206, 177] on h1 "Serial Numbers" at bounding box center [338, 181] width 590 height 12
click at [700, 189] on link "Import Saved List ( 6 )" at bounding box center [708, 190] width 50 height 6
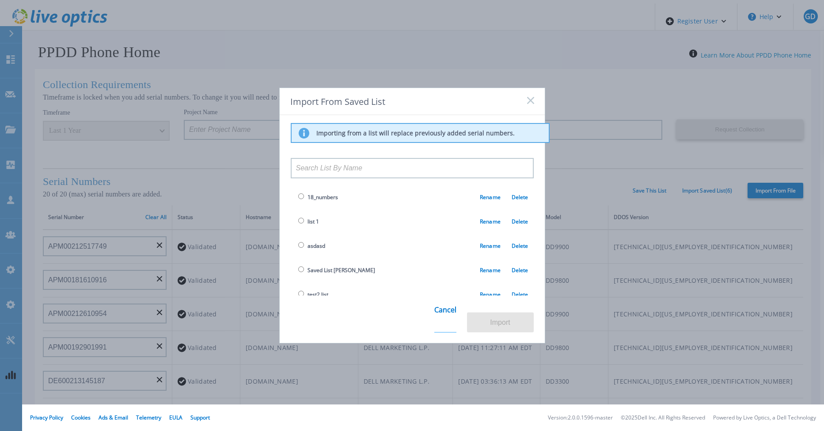
click at [444, 320] on link "Cancel" at bounding box center [446, 315] width 22 height 34
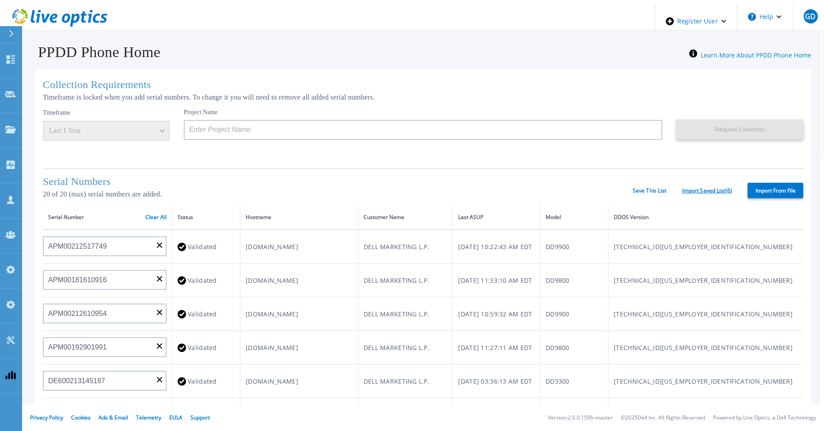
click at [692, 189] on link "Import Saved List ( 6 )" at bounding box center [708, 190] width 50 height 6
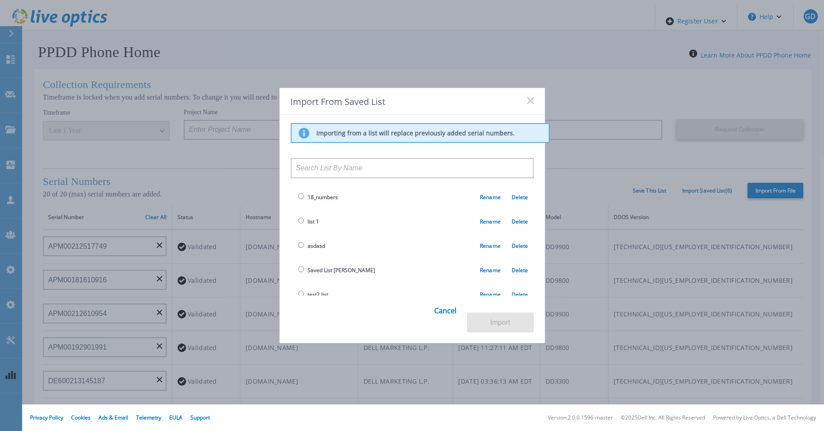
click at [528, 103] on icon at bounding box center [530, 100] width 7 height 7
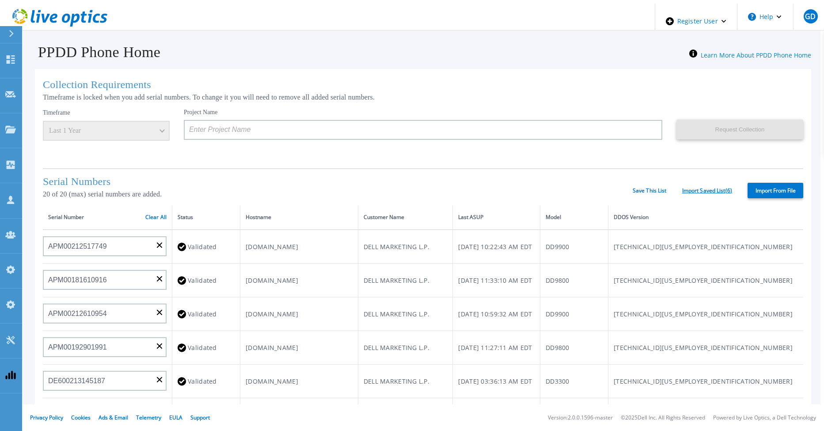
click at [702, 187] on link "Import Saved List ( 6 )" at bounding box center [708, 190] width 50 height 6
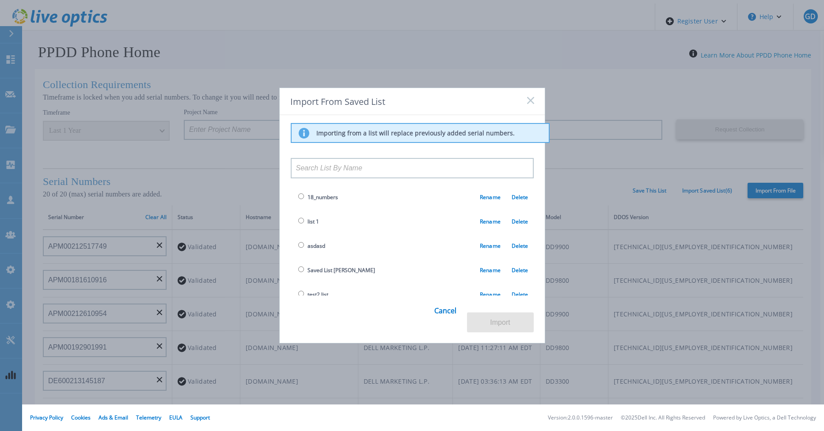
click at [530, 102] on rect at bounding box center [531, 100] width 8 height 8
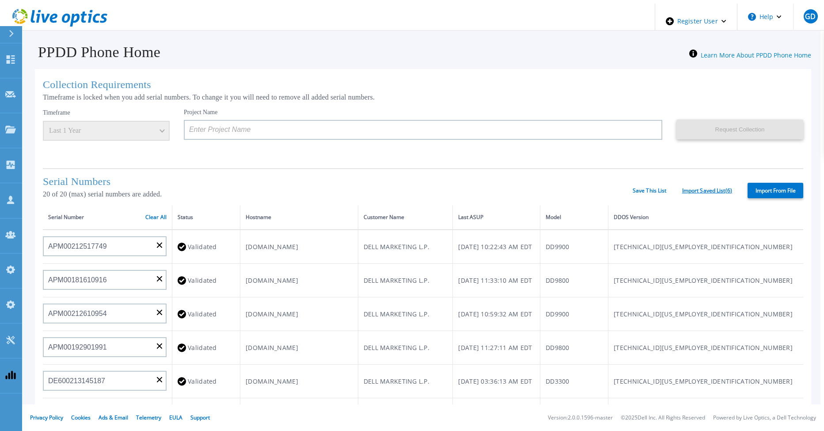
click at [703, 187] on link "Import Saved List ( 6 )" at bounding box center [708, 190] width 50 height 6
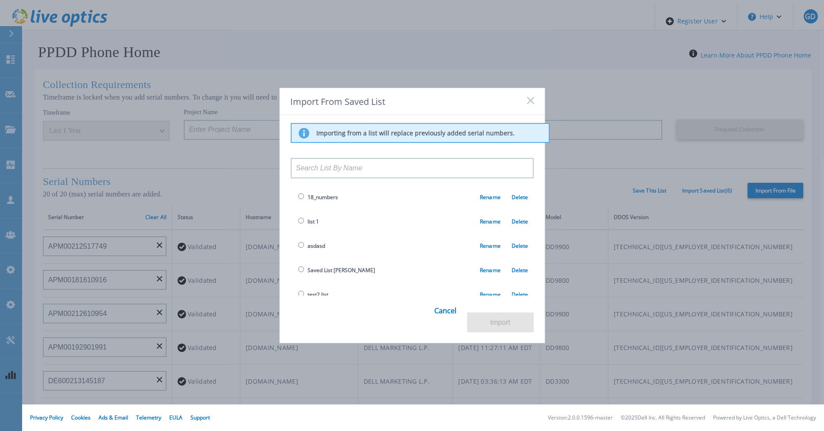
click at [531, 100] on icon at bounding box center [530, 100] width 7 height 7
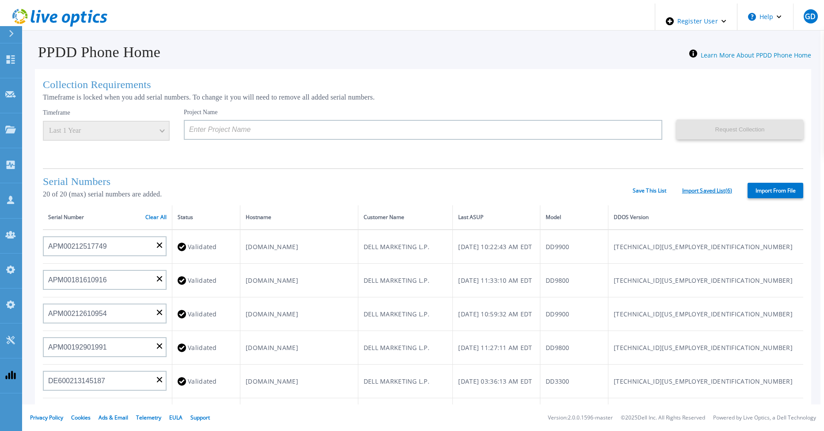
click at [703, 187] on link "Import Saved List ( 6 )" at bounding box center [708, 190] width 50 height 6
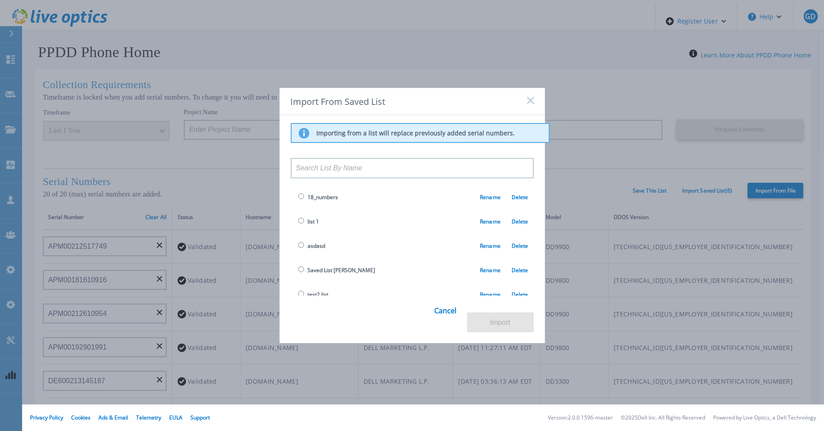
click at [298, 268] on input "radio" at bounding box center [301, 269] width 6 height 6
radio input "true"
click at [496, 320] on button "Import" at bounding box center [500, 322] width 67 height 20
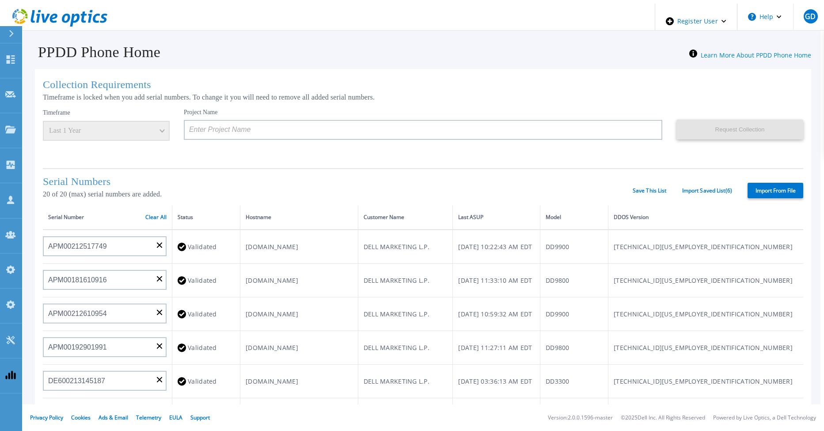
type input "APM00203219153"
type input "APM00203315285"
type input "TF3J4180100097"
type input "DE700221908482"
type input "DE404211748719"
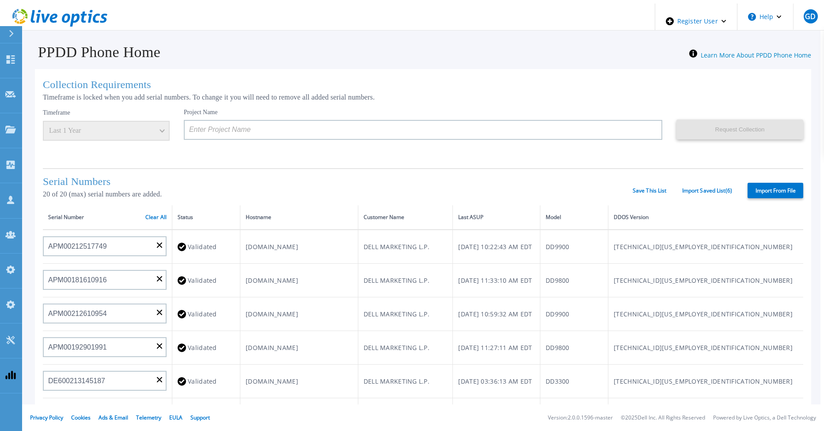
type input "APM00212501209"
type input "APM00182206449"
type input "APM00170431239"
type input "APM00212308018"
type input "APM00212804709"
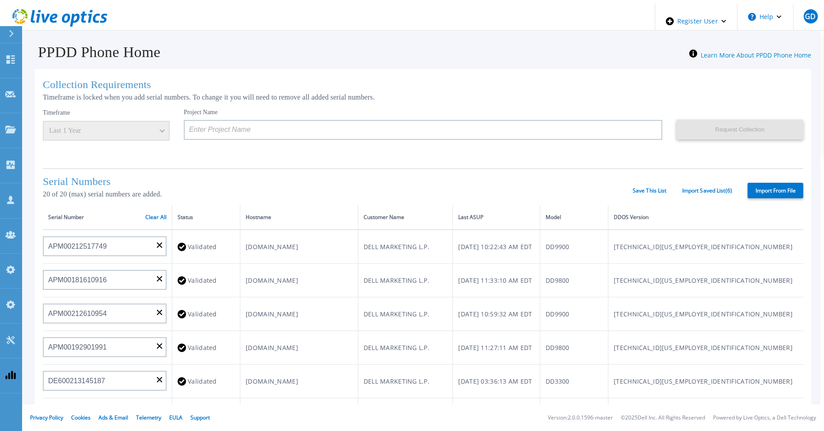
type input "APM00202011675"
type input "APX00230405530"
type input "CKM00183601082"
type input "FLA00152800104"
type input "APM00212722051"
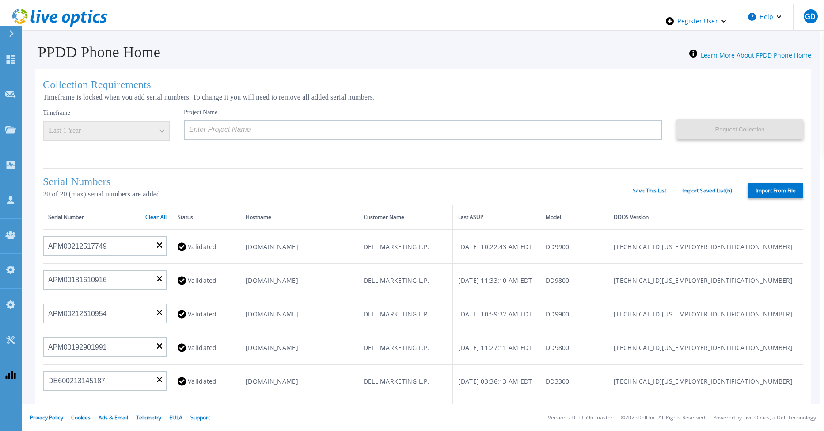
type input "APM01155207023"
type input "APM00212307991"
type input "TF3J3180100047"
type input "APX00221800534"
type input "APX00231205151"
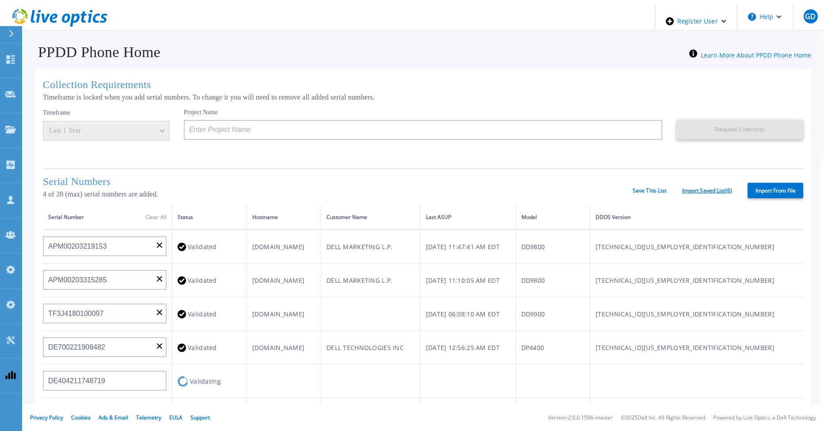
click at [696, 187] on link "Import Saved List ( 6 )" at bounding box center [708, 190] width 50 height 6
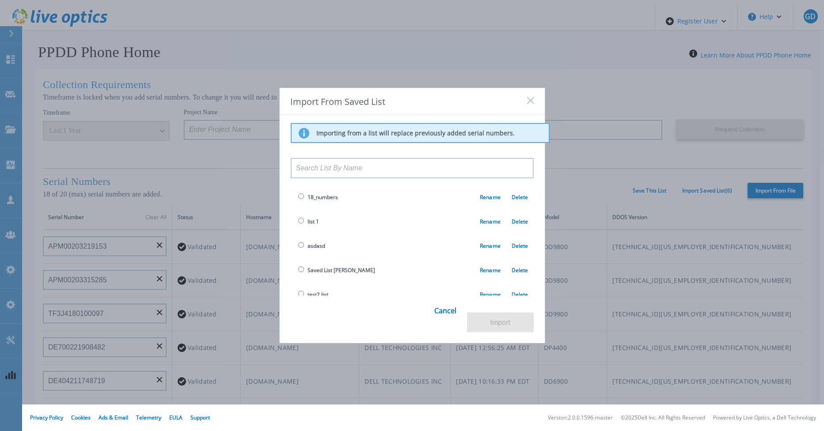
click at [530, 103] on rect at bounding box center [531, 100] width 8 height 8
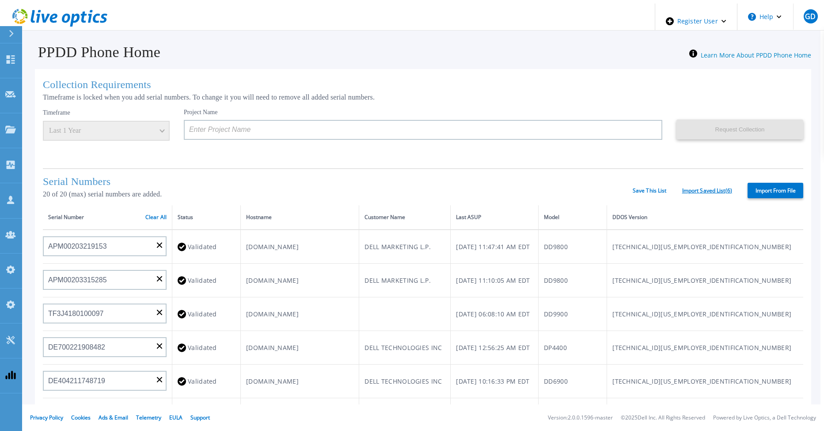
click at [703, 187] on link "Import Saved List ( 6 )" at bounding box center [708, 190] width 50 height 6
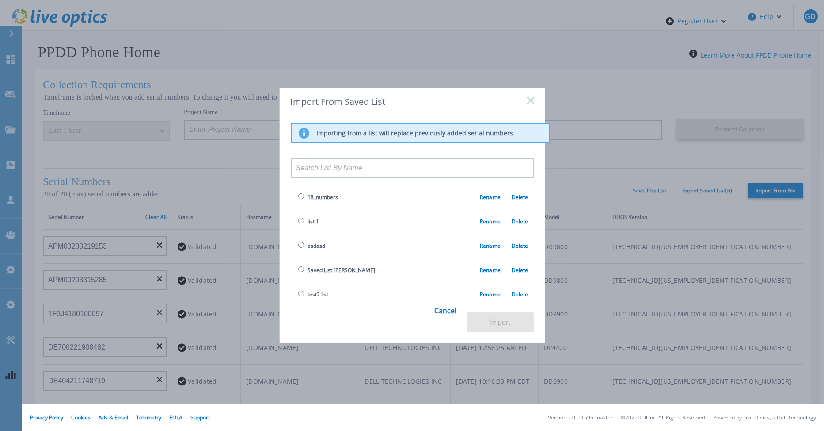
click at [530, 101] on rect at bounding box center [531, 100] width 8 height 8
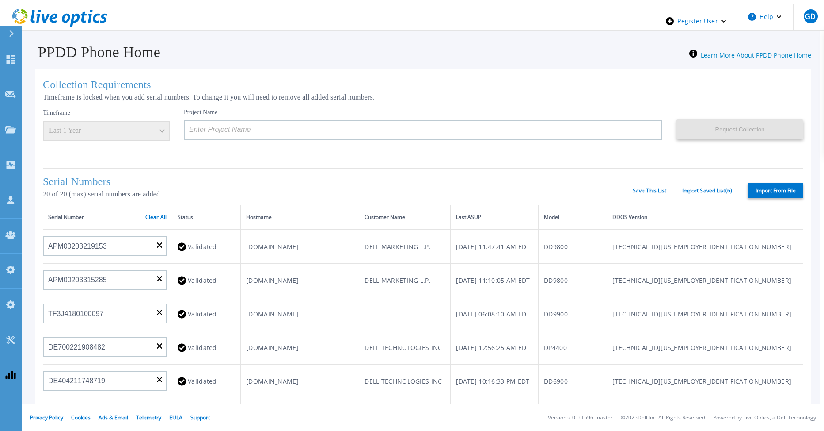
click at [706, 188] on link "Import Saved List ( 6 )" at bounding box center [708, 190] width 50 height 6
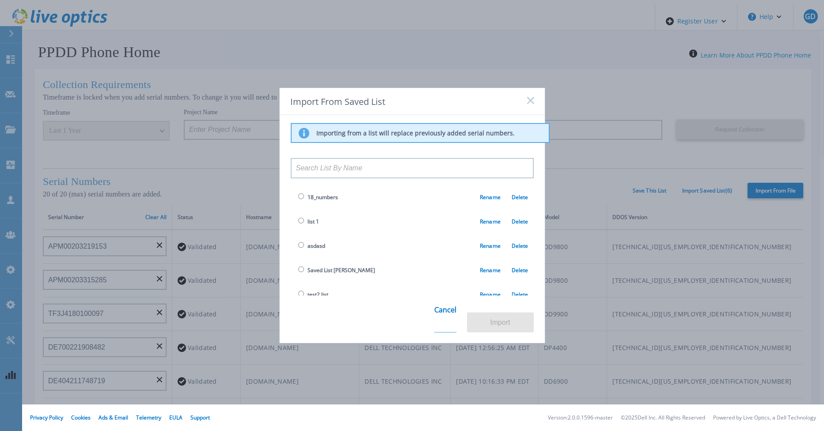
click at [448, 319] on link "Cancel" at bounding box center [446, 315] width 22 height 34
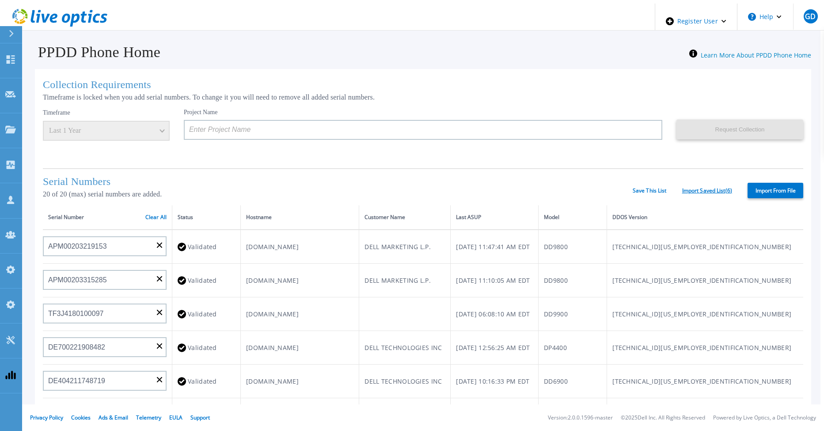
click at [701, 189] on link "Import Saved List ( 6 )" at bounding box center [708, 190] width 50 height 6
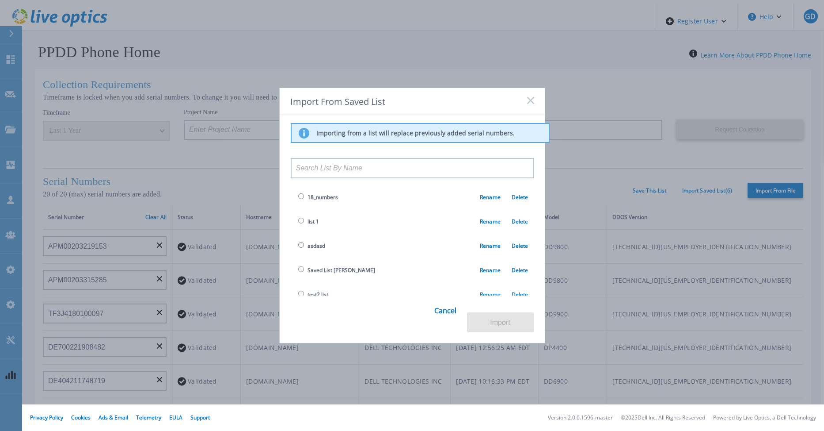
click at [530, 102] on rect at bounding box center [531, 100] width 8 height 8
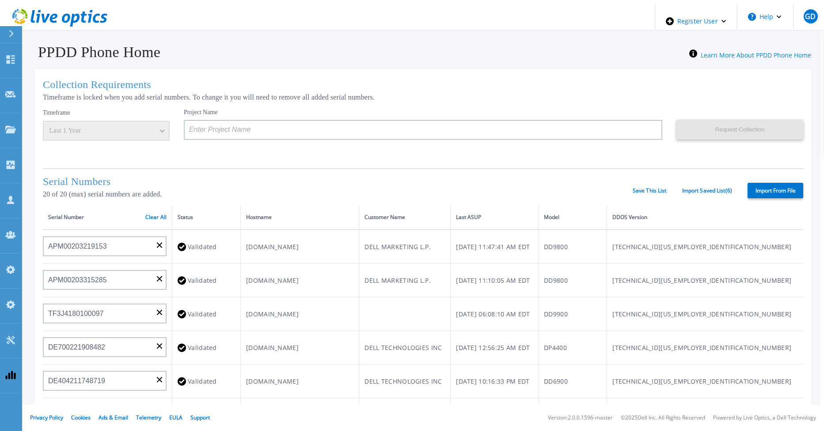
click at [774, 189] on label "Import From File" at bounding box center [776, 190] width 56 height 15
click at [0, 0] on input "Import From File" at bounding box center [0, 0] width 0 height 0
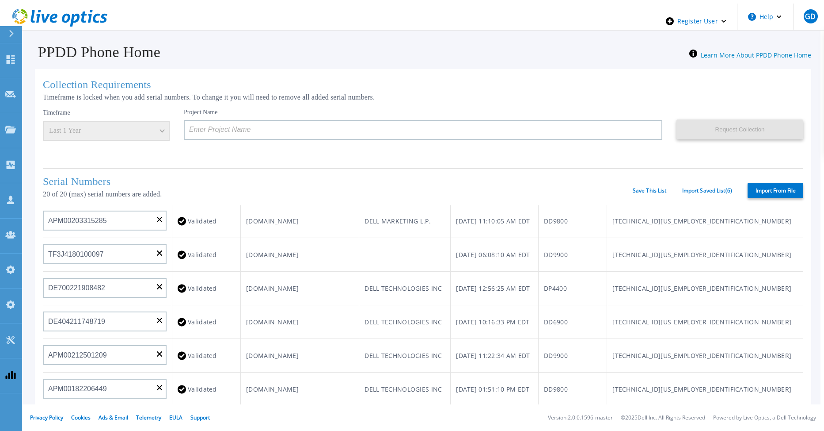
scroll to position [44, 0]
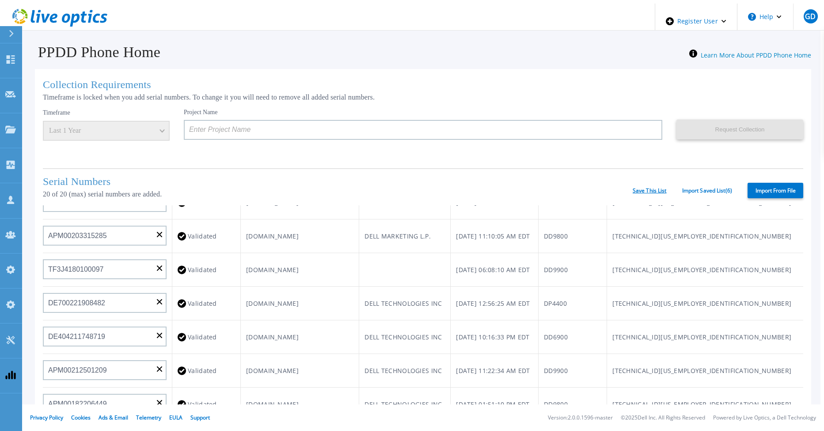
click at [642, 187] on link "Save This List" at bounding box center [650, 190] width 34 height 6
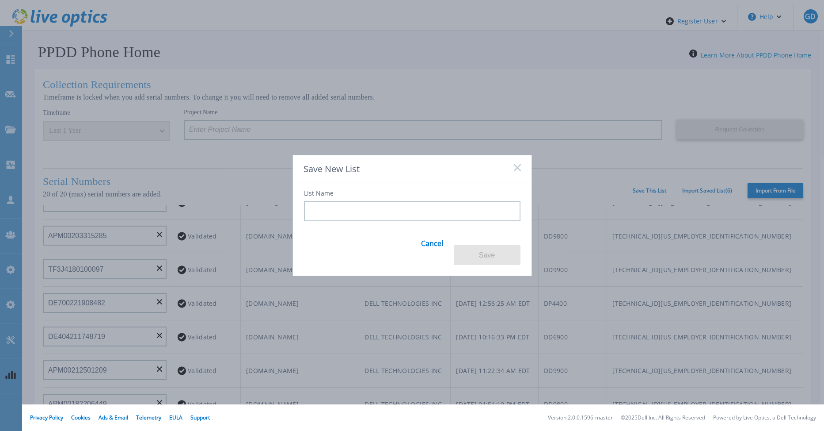
click at [365, 217] on input at bounding box center [412, 211] width 217 height 20
click at [519, 171] on rect at bounding box center [518, 168] width 8 height 8
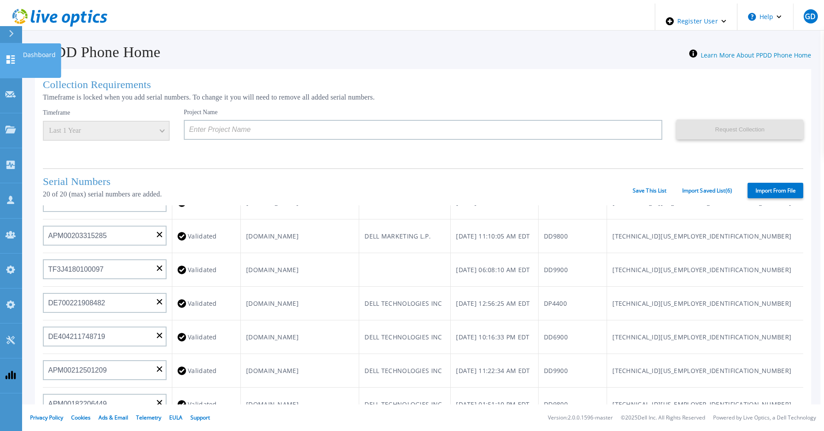
click at [9, 58] on link "Dashboard Dashboard" at bounding box center [11, 60] width 22 height 35
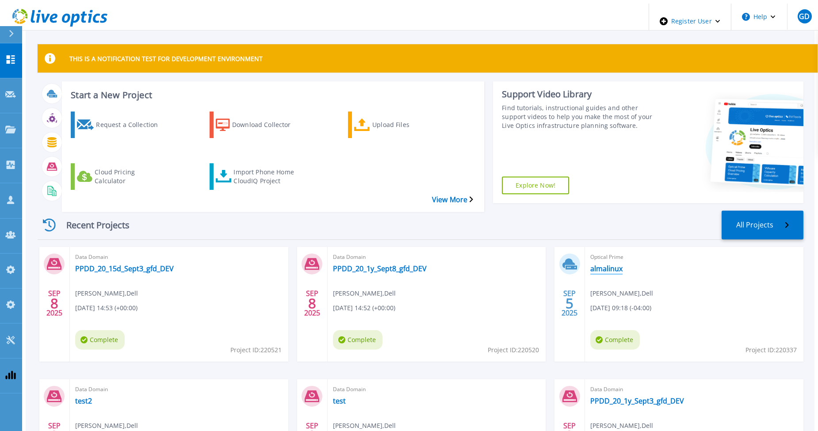
click at [592, 264] on link "almalinux" at bounding box center [606, 268] width 32 height 9
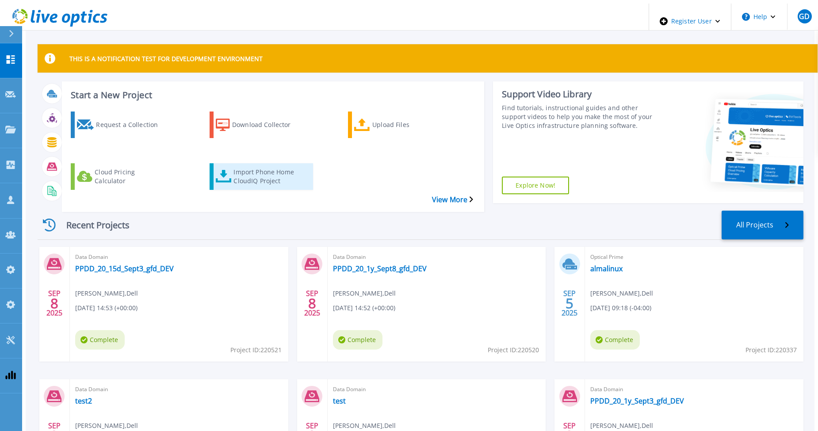
click at [233, 165] on div "Import Phone Home CloudIQ Project" at bounding box center [268, 176] width 71 height 22
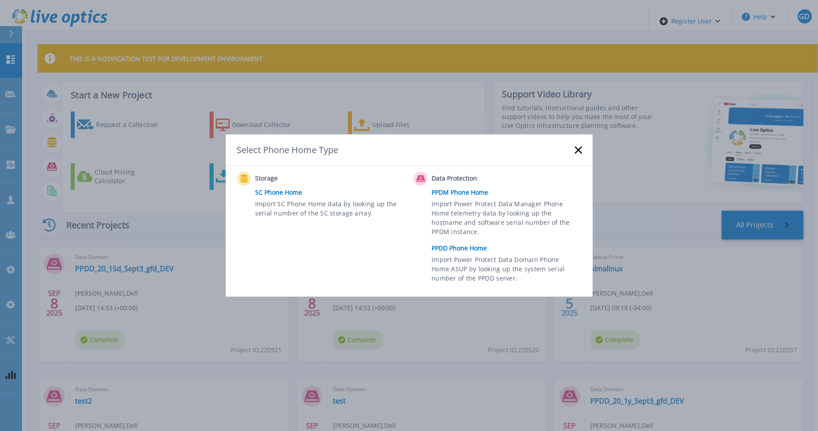
click at [439, 245] on link "PPDD Phone Home" at bounding box center [508, 247] width 154 height 13
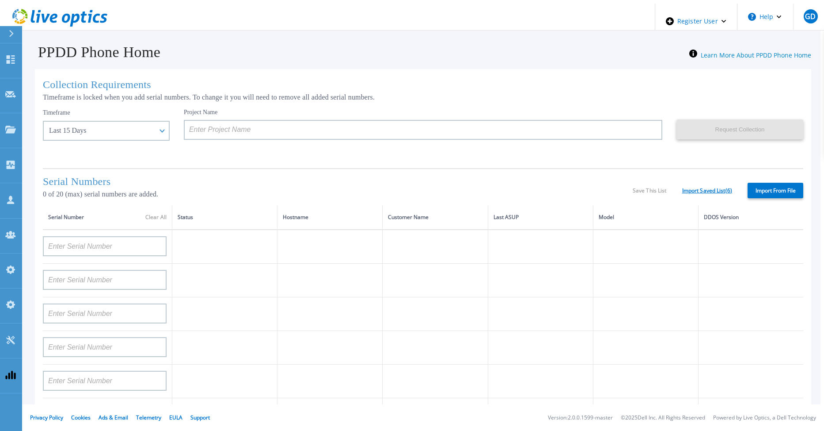
click at [702, 187] on link "Import Saved List ( 6 )" at bounding box center [708, 190] width 50 height 6
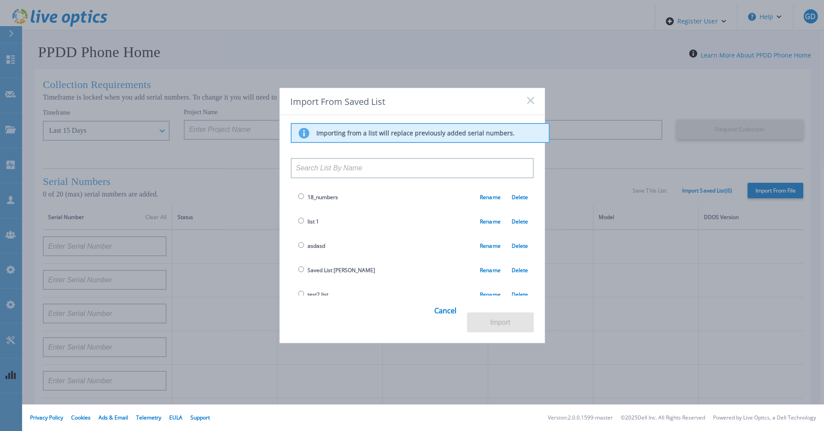
click at [302, 221] on span "list 1" at bounding box center [307, 221] width 23 height 10
click at [299, 221] on input "radio" at bounding box center [301, 220] width 6 height 6
radio input "true"
click at [499, 321] on button "Import" at bounding box center [500, 322] width 67 height 20
type input "APM00203000028"
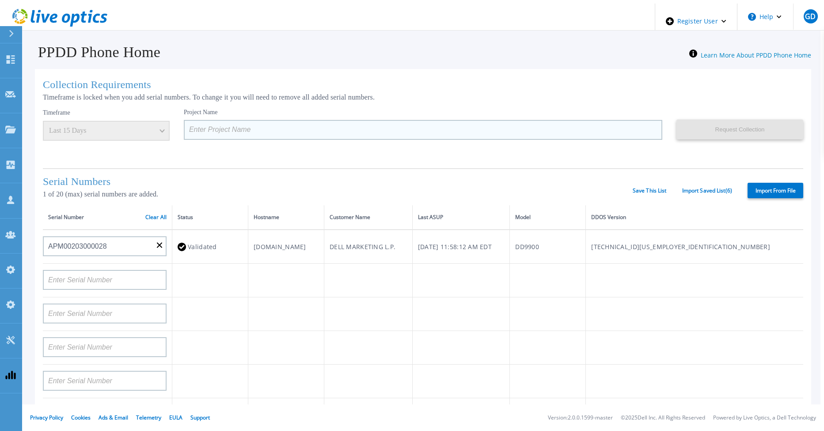
click at [281, 134] on input at bounding box center [423, 130] width 479 height 20
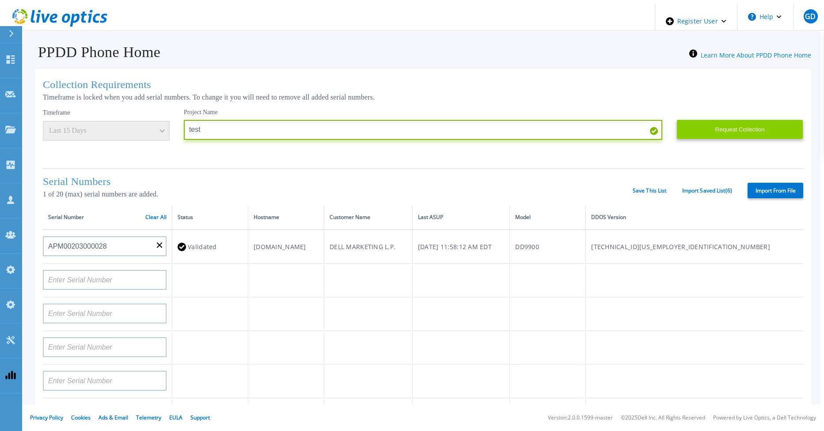
type input "test"
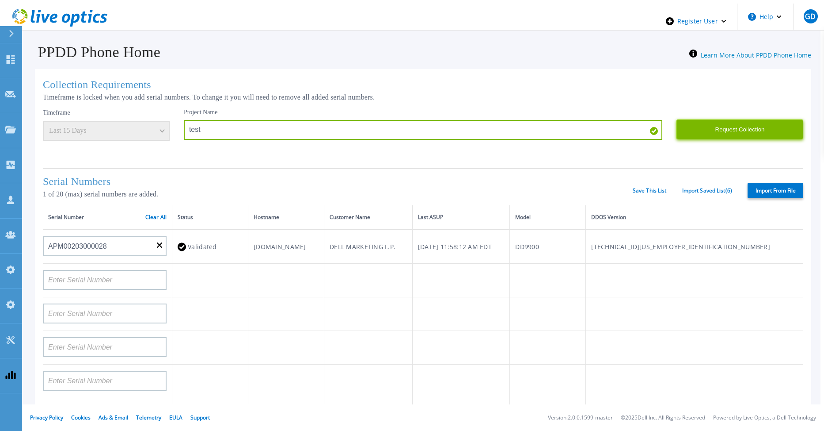
click at [707, 123] on button "Request Collection" at bounding box center [740, 129] width 127 height 20
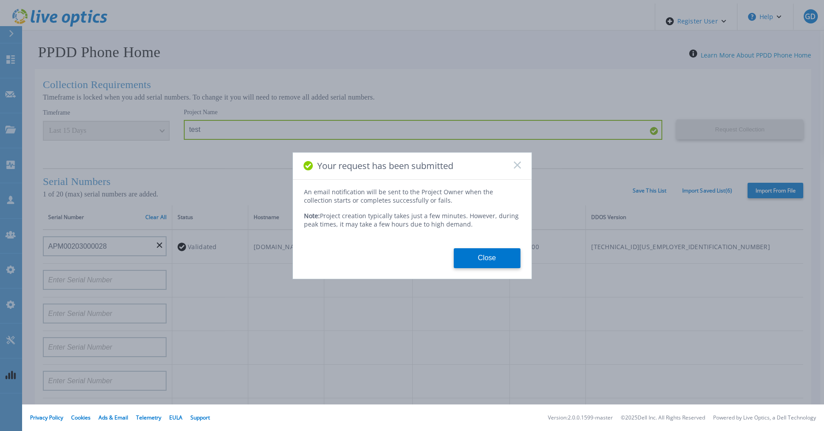
click at [515, 167] on icon at bounding box center [517, 164] width 7 height 7
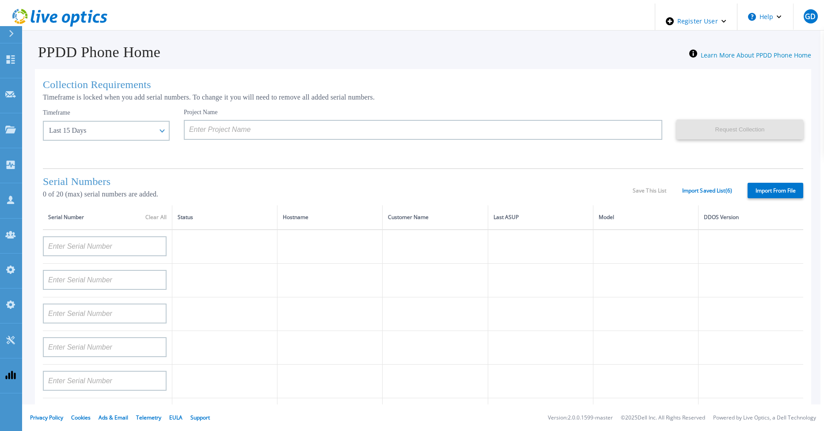
click at [67, 148] on div "Timeframe Last 15 Days Last 15 Days Last 2 Months Last 6 Months Last 1 Year Las…" at bounding box center [113, 134] width 141 height 53
click at [9, 56] on icon at bounding box center [11, 59] width 8 height 8
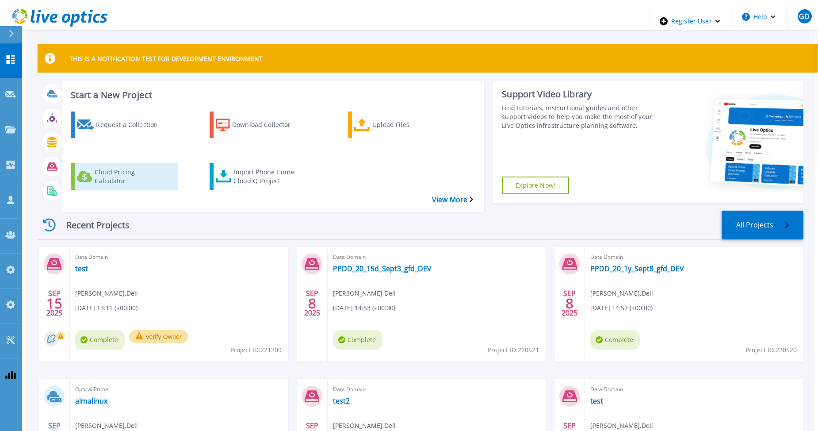
click at [106, 165] on div "Cloud Pricing Calculator" at bounding box center [130, 176] width 71 height 22
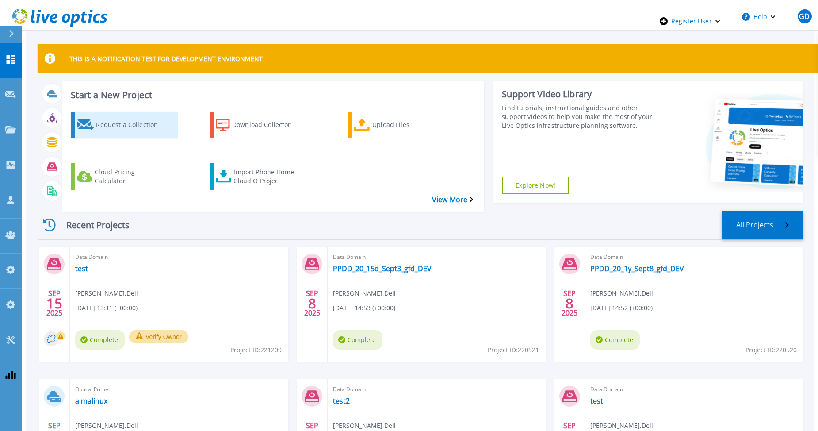
click at [125, 117] on div "Request a Collection" at bounding box center [131, 125] width 71 height 22
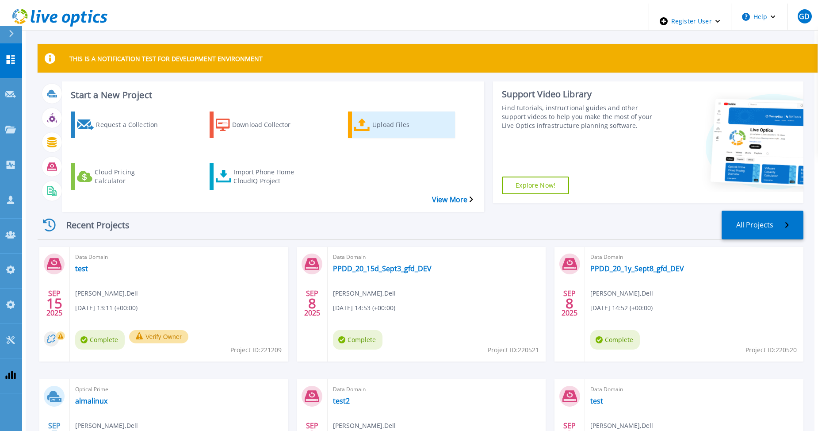
click at [370, 119] on link "Upload Files" at bounding box center [401, 124] width 107 height 27
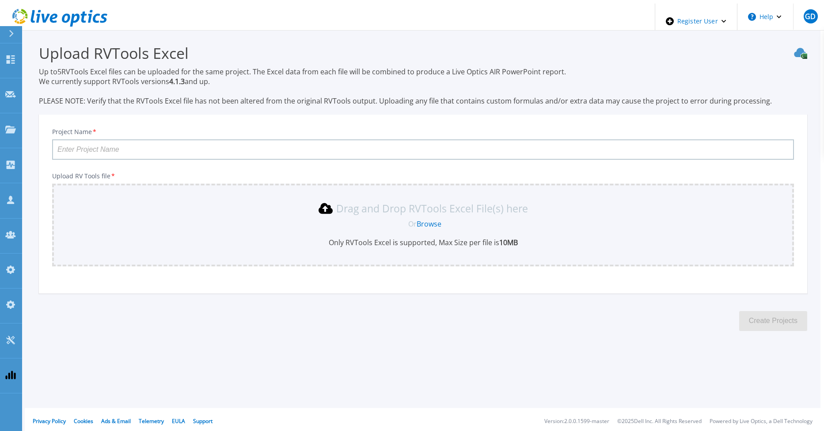
click at [434, 221] on link "Browse" at bounding box center [429, 224] width 25 height 10
click at [13, 55] on icon at bounding box center [11, 59] width 8 height 8
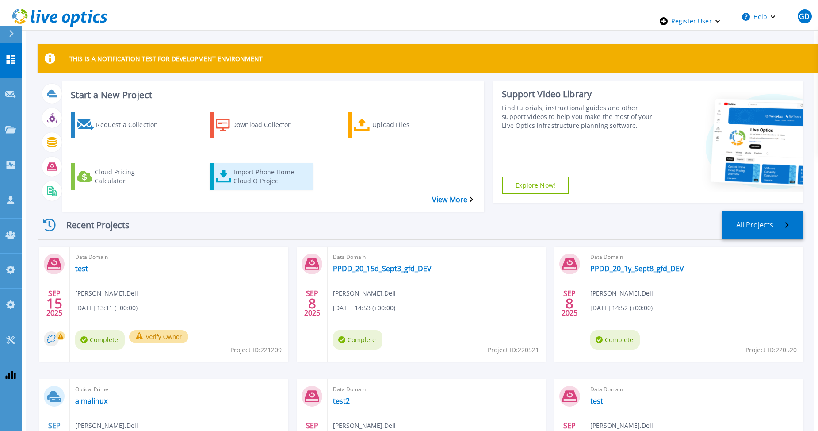
click at [242, 165] on div "Import Phone Home CloudIQ Project" at bounding box center [268, 176] width 71 height 22
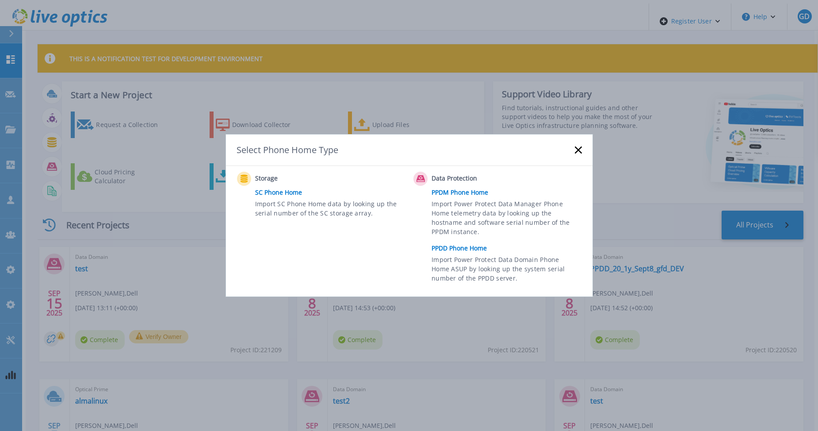
click at [450, 194] on link "PPDM Phone Home" at bounding box center [508, 192] width 154 height 13
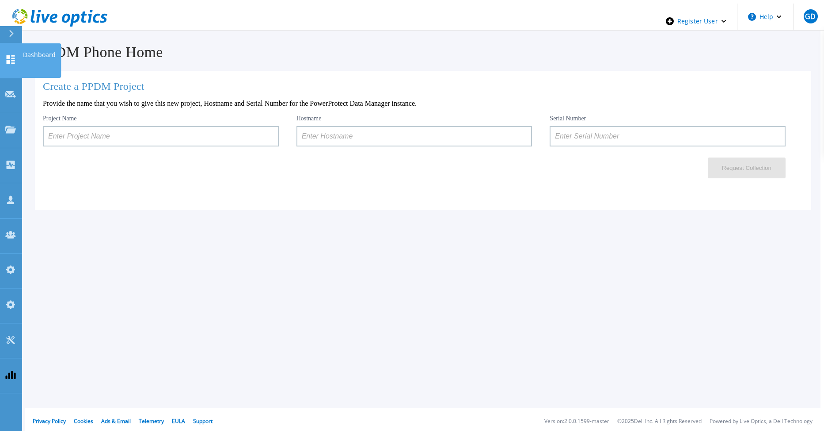
click at [11, 55] on icon at bounding box center [10, 59] width 11 height 8
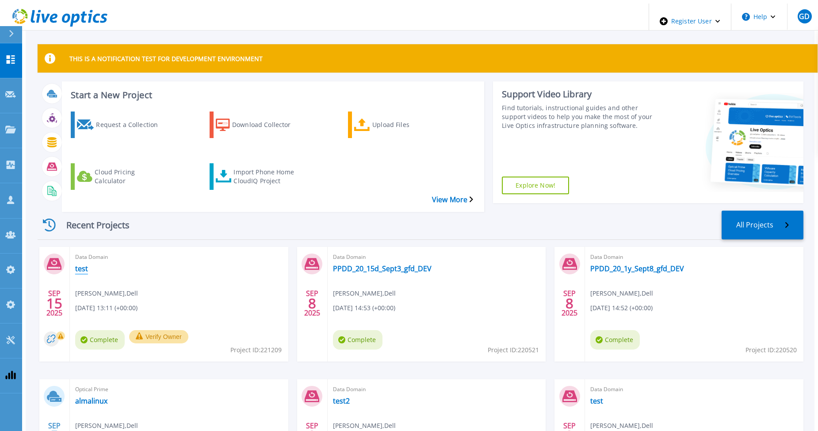
click at [75, 264] on link "test" at bounding box center [81, 268] width 13 height 9
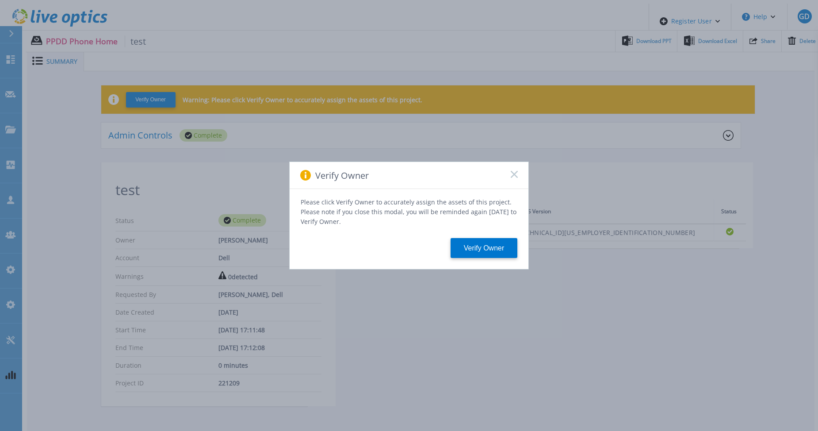
click at [513, 176] on rect at bounding box center [514, 174] width 8 height 8
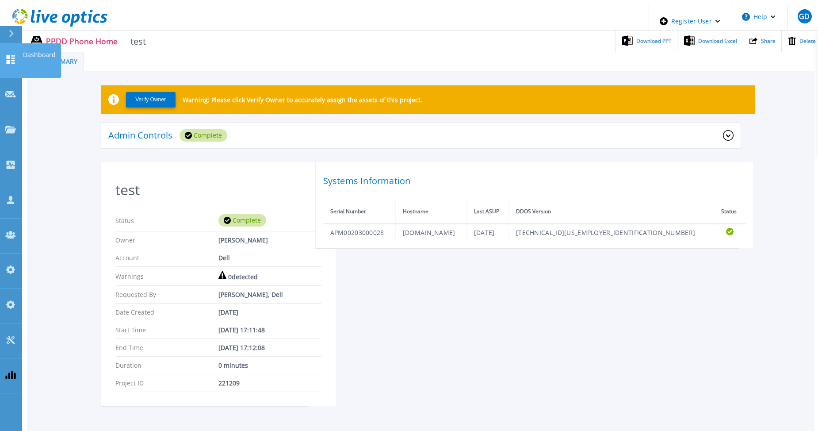
click at [13, 55] on icon at bounding box center [10, 59] width 11 height 8
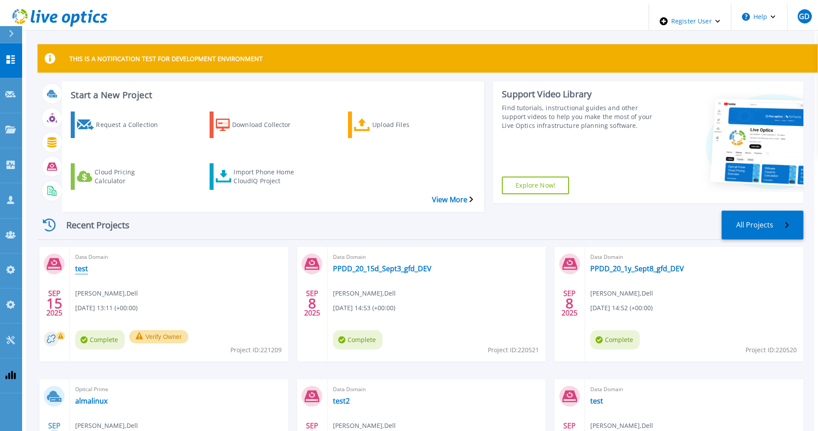
click at [75, 264] on link "test" at bounding box center [81, 268] width 13 height 9
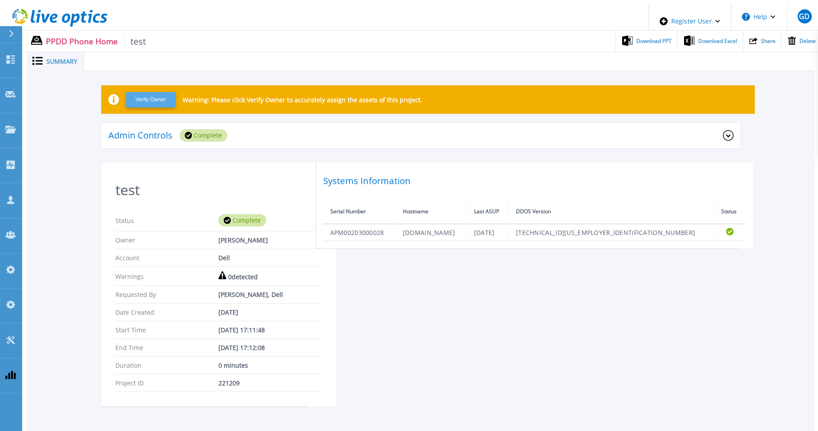
click at [140, 96] on button "Verify Owner" at bounding box center [151, 99] width 50 height 15
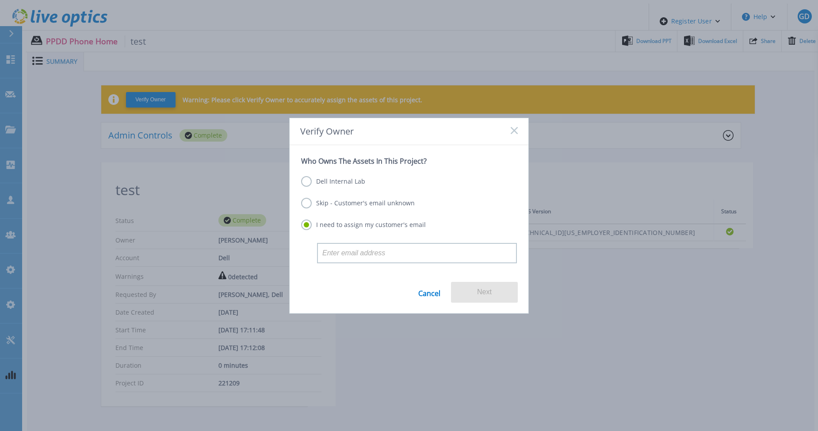
click at [517, 131] on icon at bounding box center [514, 130] width 7 height 7
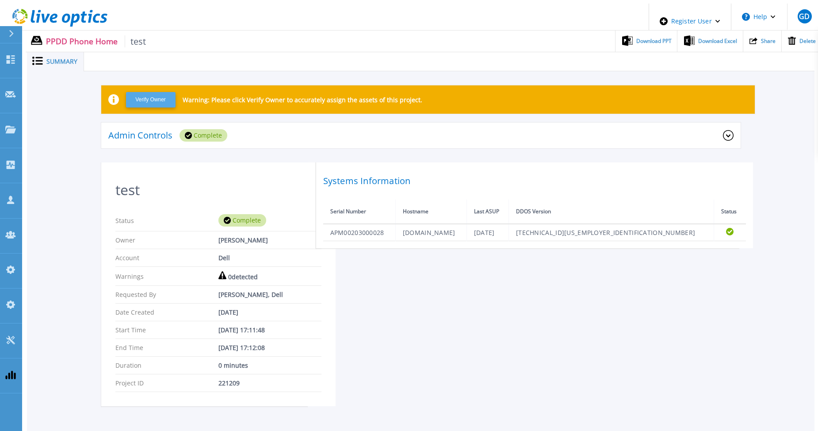
click at [146, 99] on button "Verify Owner" at bounding box center [151, 99] width 50 height 15
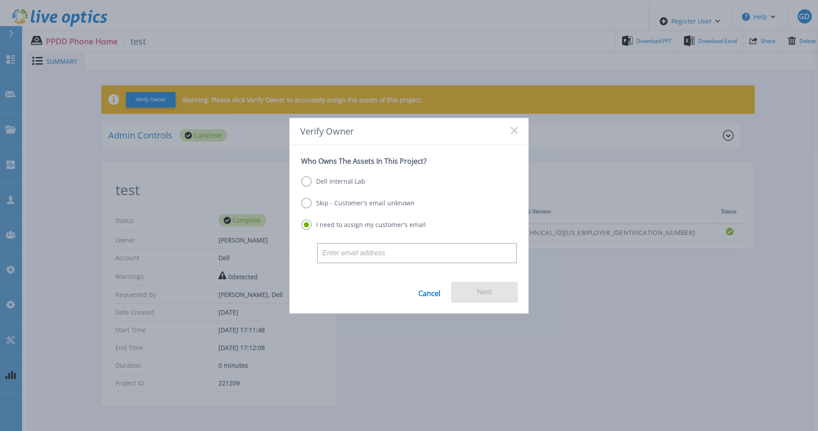
drag, startPoint x: 424, startPoint y: 293, endPoint x: 413, endPoint y: 282, distance: 15.6
click at [424, 293] on link "Cancel" at bounding box center [429, 292] width 22 height 21
